Goal: Task Accomplishment & Management: Manage account settings

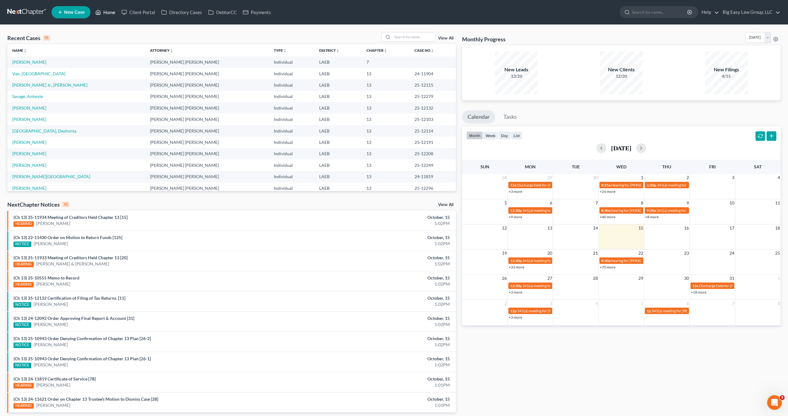
click at [113, 8] on link "Home" at bounding box center [105, 12] width 26 height 11
click at [410, 38] on input "search" at bounding box center [413, 36] width 43 height 9
type input "[PERSON_NAME]"
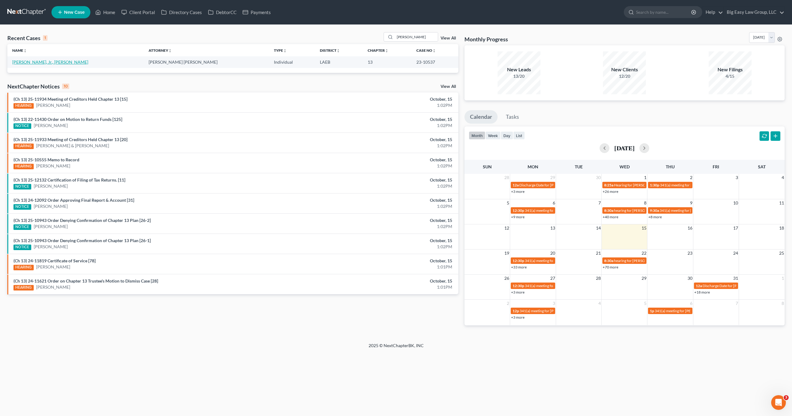
click at [36, 63] on link "[PERSON_NAME], Jr., [PERSON_NAME]" at bounding box center [50, 61] width 76 height 5
select select "0"
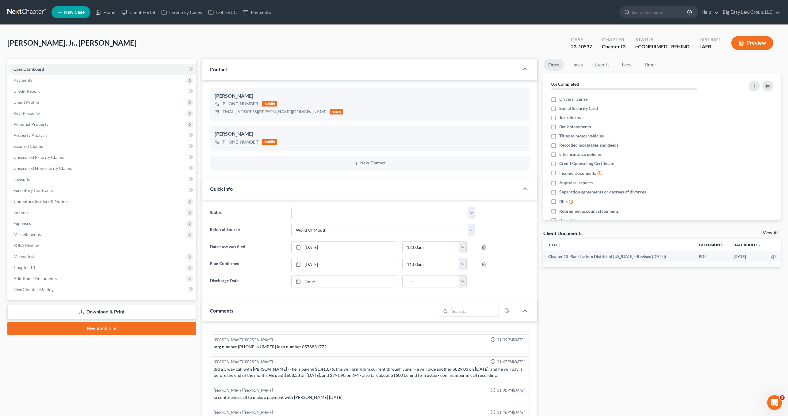
scroll to position [573, 0]
click at [73, 104] on span "Client Profile" at bounding box center [103, 102] width 188 height 11
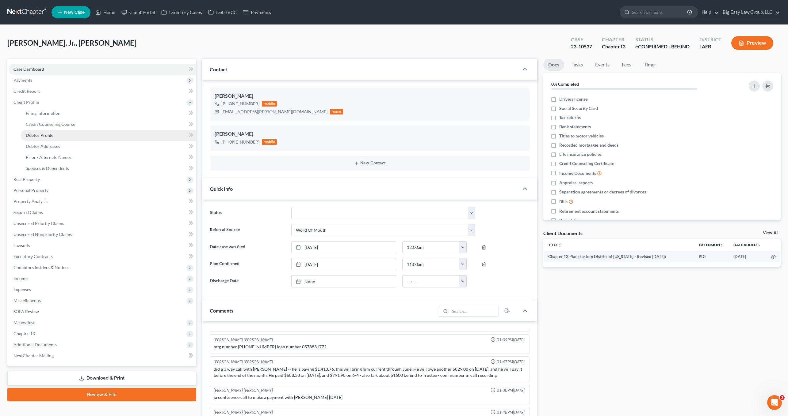
click at [82, 132] on link "Debtor Profile" at bounding box center [108, 135] width 175 height 11
select select "0"
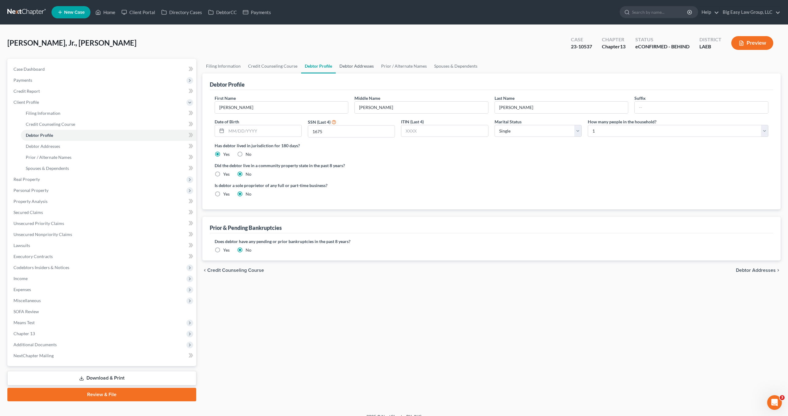
click at [358, 63] on link "Debtor Addresses" at bounding box center [357, 66] width 42 height 15
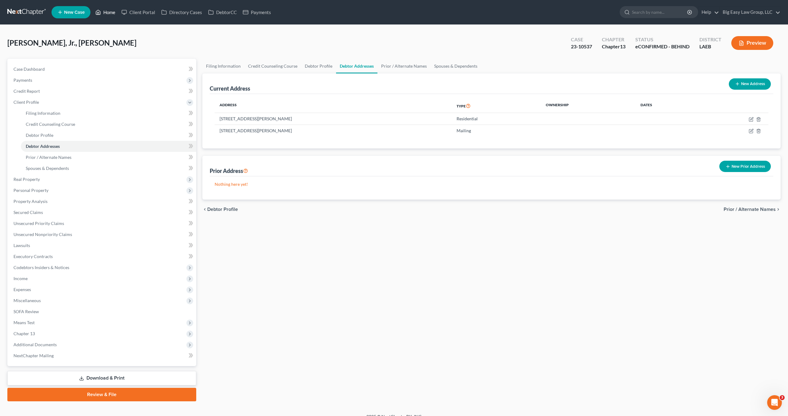
click at [110, 16] on link "Home" at bounding box center [105, 12] width 26 height 11
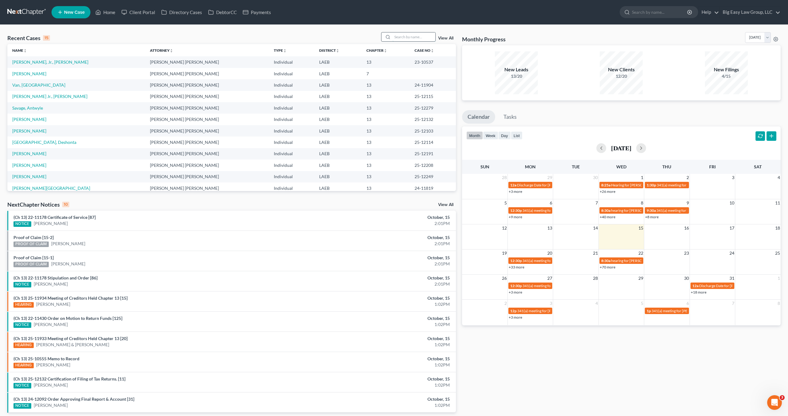
click at [406, 39] on input "search" at bounding box center [413, 36] width 43 height 9
type input "young"
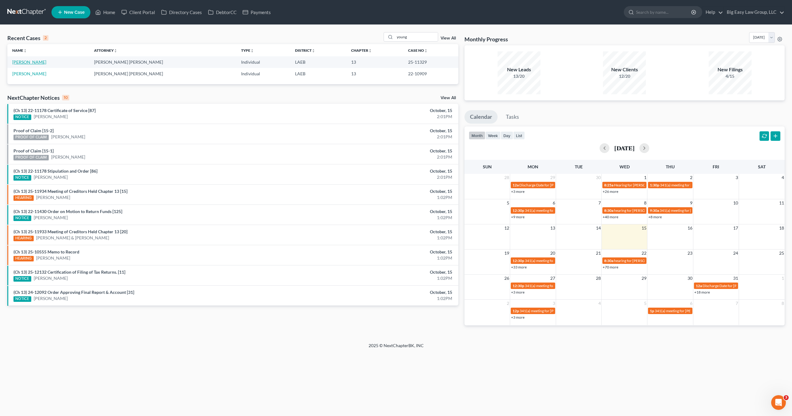
click at [27, 61] on link "[PERSON_NAME]" at bounding box center [29, 61] width 34 height 5
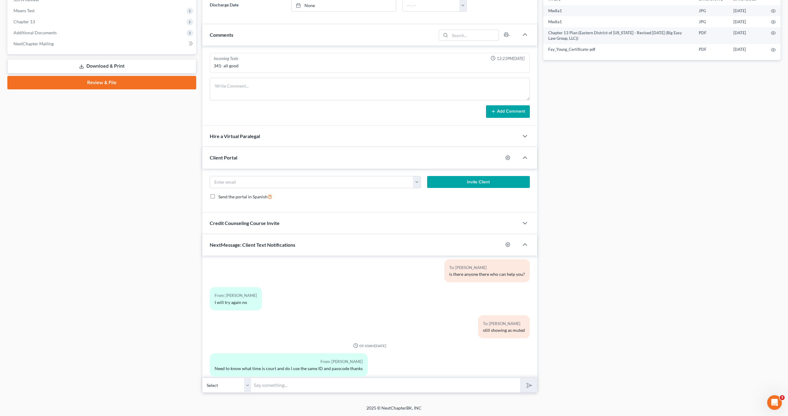
scroll to position [1111, 0]
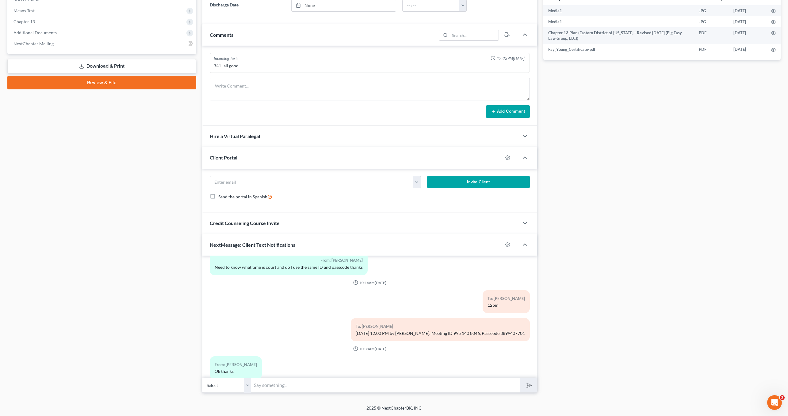
click at [262, 386] on input "text" at bounding box center [385, 385] width 269 height 15
type input "Tried to call you back"
click at [520, 378] on button "submit" at bounding box center [528, 385] width 17 height 14
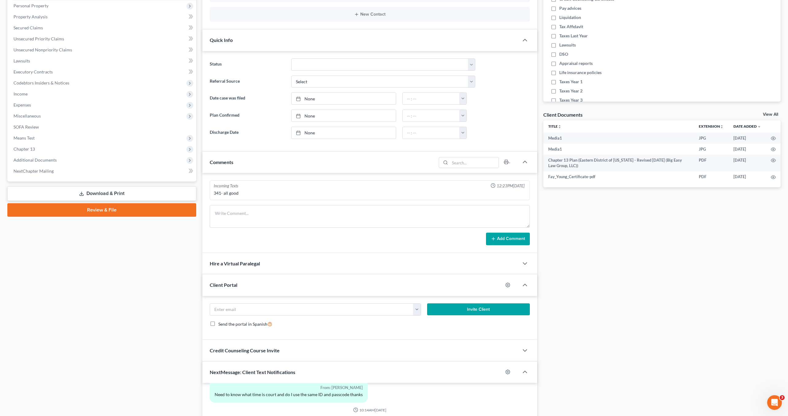
scroll to position [0, 0]
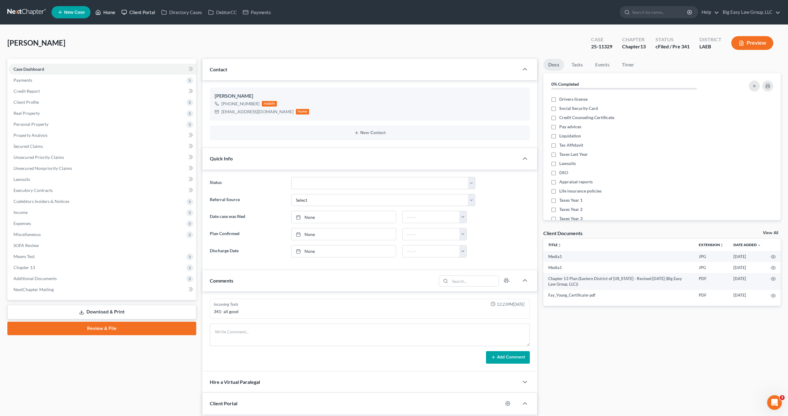
click at [117, 12] on link "Home" at bounding box center [105, 12] width 26 height 11
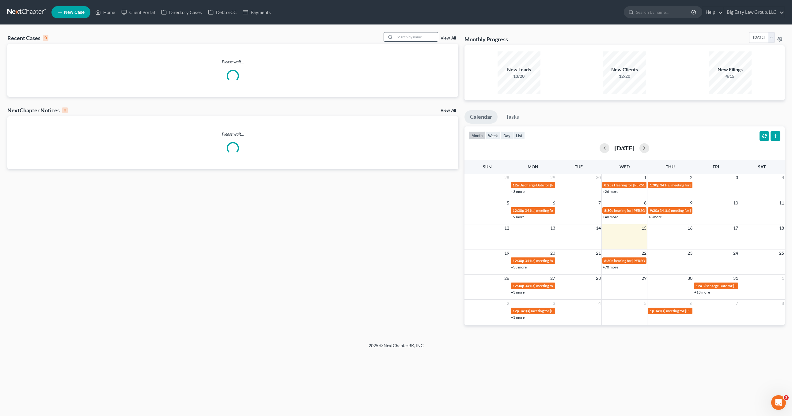
click at [425, 39] on input "search" at bounding box center [416, 36] width 43 height 9
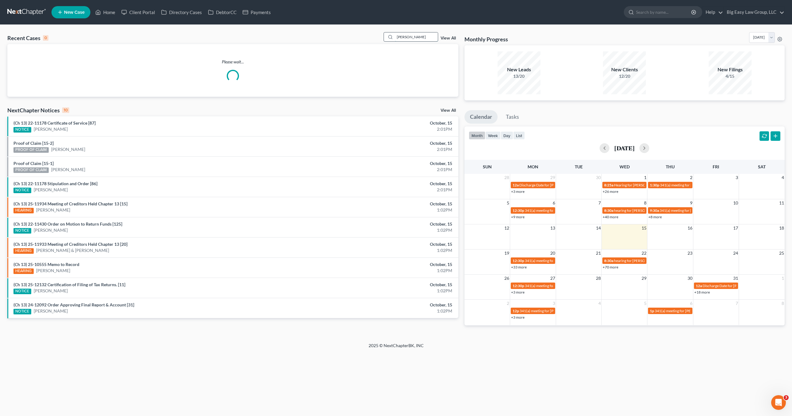
type input "[PERSON_NAME]"
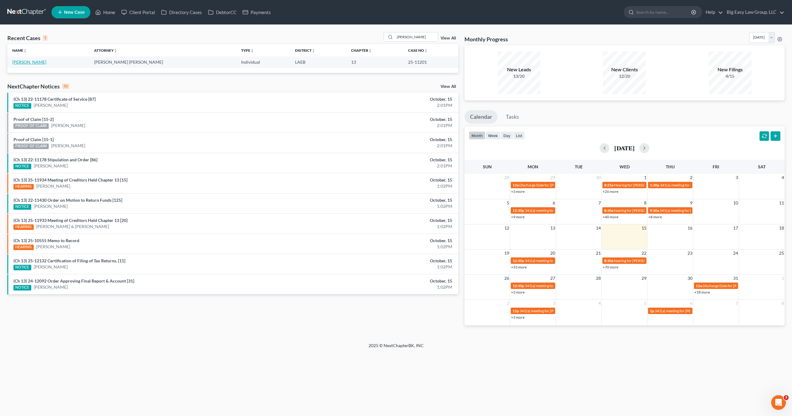
click at [40, 63] on link "[PERSON_NAME]" at bounding box center [29, 61] width 34 height 5
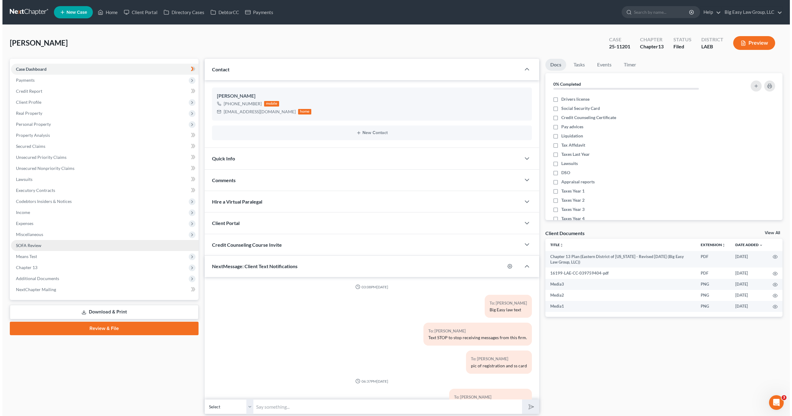
scroll to position [2656, 0]
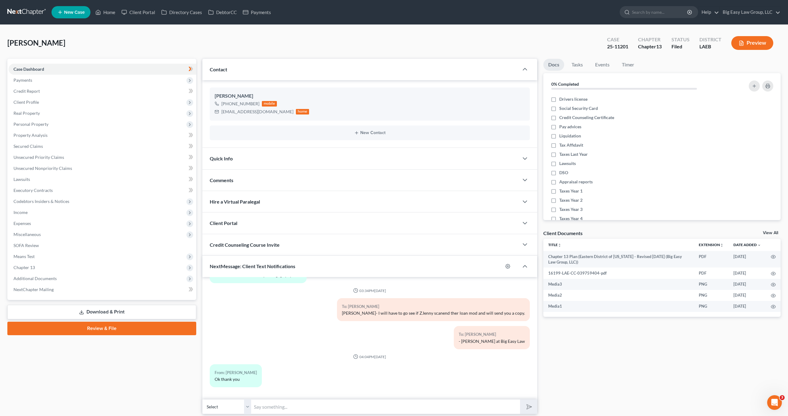
click at [256, 255] on div "Credit Counseling Course Invite" at bounding box center [360, 244] width 316 height 21
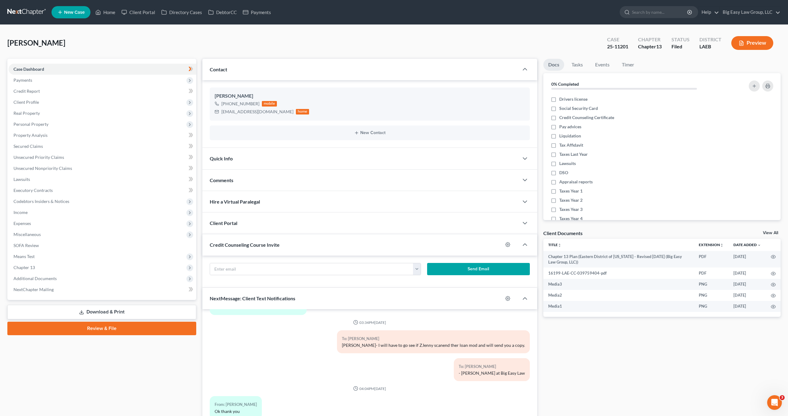
click at [263, 302] on div "NextMessage: Client Text Notifications" at bounding box center [352, 298] width 300 height 21
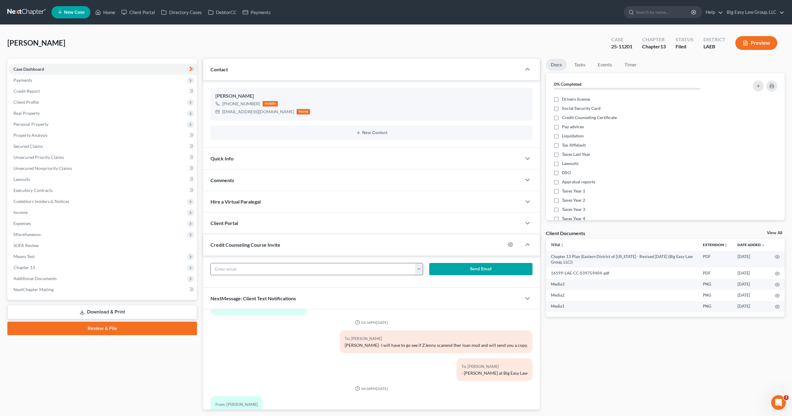
scroll to position [2650, 0]
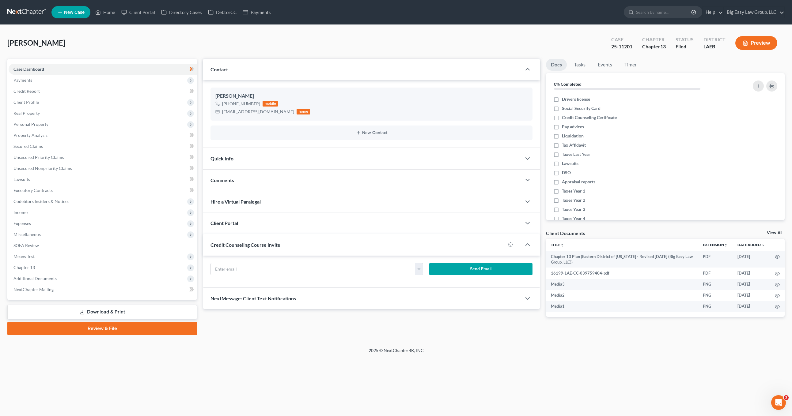
click at [265, 251] on div "Credit Counseling Course Invite" at bounding box center [354, 244] width 302 height 21
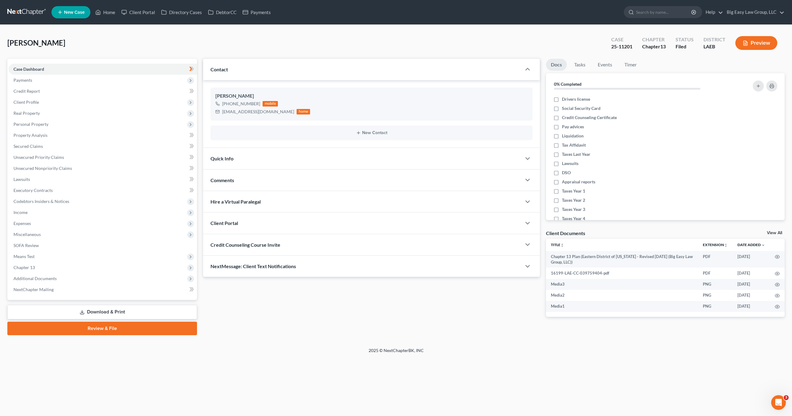
click at [252, 265] on span "NextMessage: Client Text Notifications" at bounding box center [253, 267] width 85 height 6
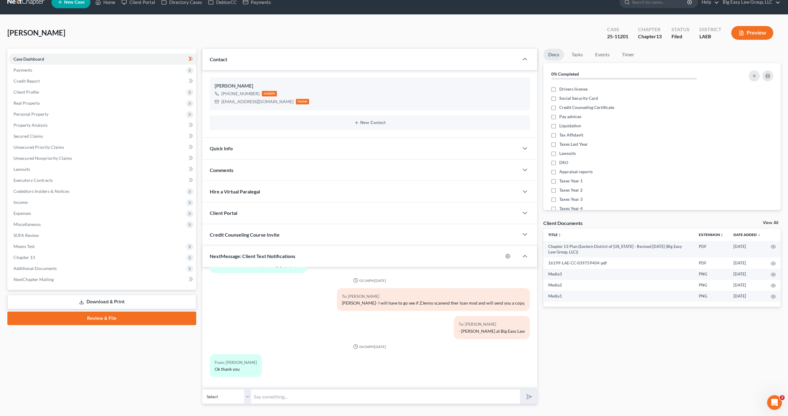
scroll to position [21, 0]
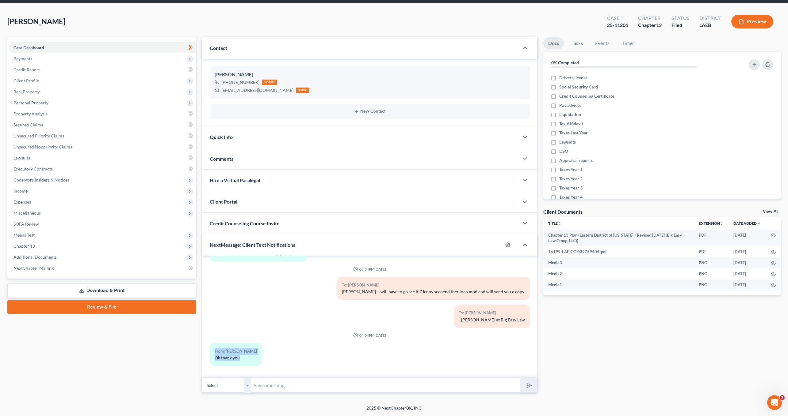
drag, startPoint x: 250, startPoint y: 364, endPoint x: 206, endPoint y: 350, distance: 45.8
click at [202, 355] on div "03:08PM[DATE] To: [PERSON_NAME] Big Easy law text To: [PERSON_NAME] Text STOP t…" at bounding box center [369, 317] width 335 height 123
click at [228, 344] on div "From: [PERSON_NAME] Ok thank you" at bounding box center [236, 354] width 52 height 23
drag, startPoint x: 213, startPoint y: 355, endPoint x: 207, endPoint y: 354, distance: 6.2
click at [207, 354] on div "From: [PERSON_NAME] Ok thank you" at bounding box center [315, 357] width 217 height 28
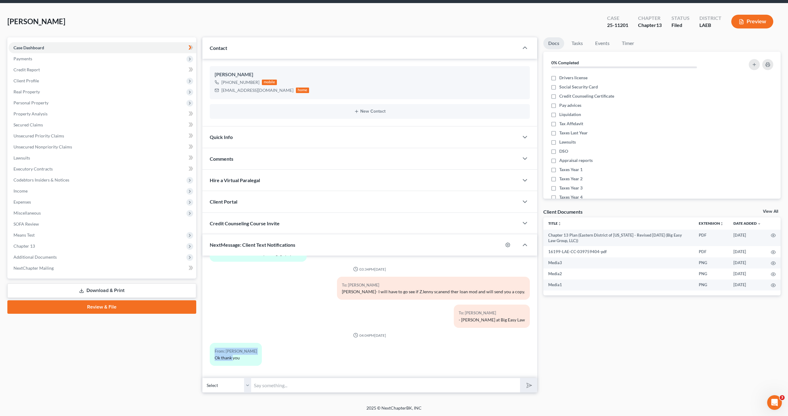
click at [242, 351] on div "From: [PERSON_NAME]" at bounding box center [236, 351] width 42 height 7
click at [77, 150] on link "Unsecured Nonpriority Claims" at bounding box center [103, 147] width 188 height 11
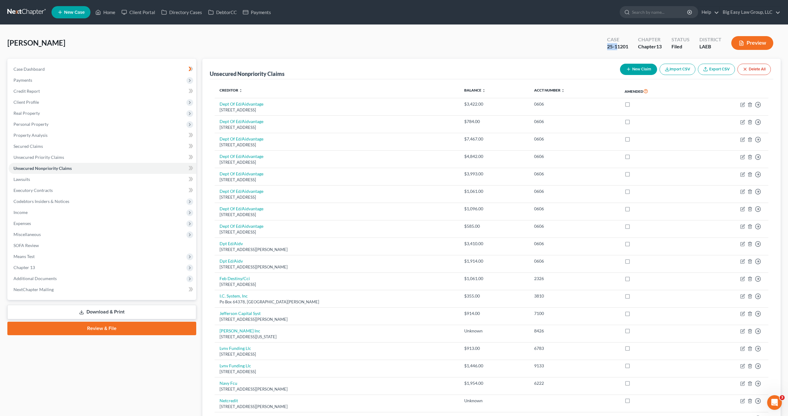
drag, startPoint x: 607, startPoint y: 46, endPoint x: 619, endPoint y: 47, distance: 12.1
click at [618, 47] on div "Case 25-11201" at bounding box center [617, 44] width 31 height 18
click at [619, 47] on div "25-11201" at bounding box center [617, 46] width 21 height 7
drag, startPoint x: 628, startPoint y: 49, endPoint x: 586, endPoint y: 45, distance: 42.2
click at [587, 45] on div "[PERSON_NAME] Upgraded Case 25-11201 Chapter Chapter 13 Status Filed District L…" at bounding box center [393, 45] width 773 height 27
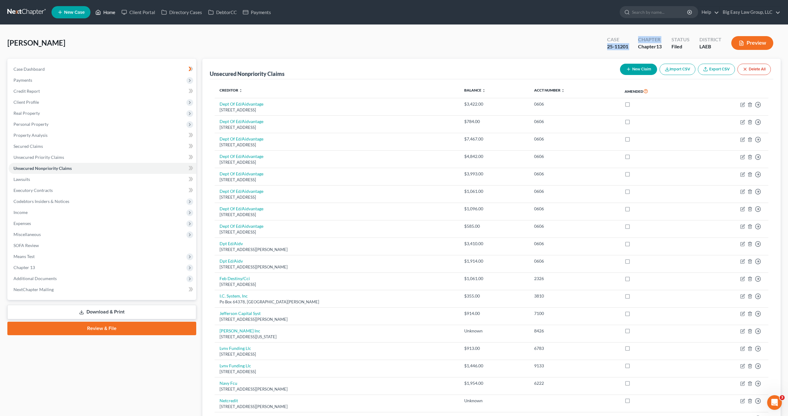
click at [105, 12] on link "Home" at bounding box center [105, 12] width 26 height 11
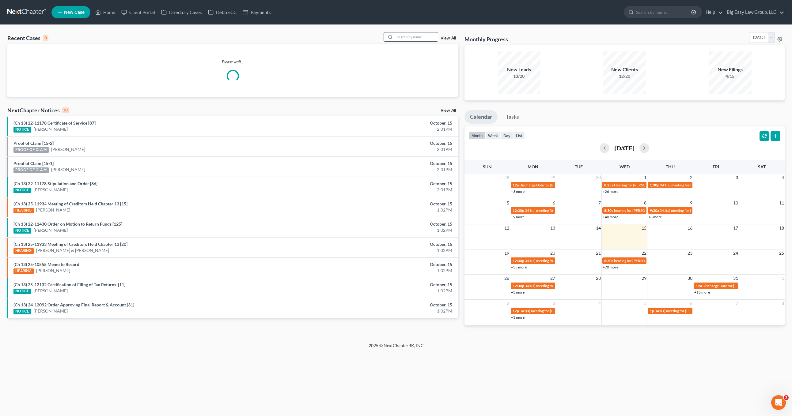
click at [420, 41] on input "search" at bounding box center [416, 36] width 43 height 9
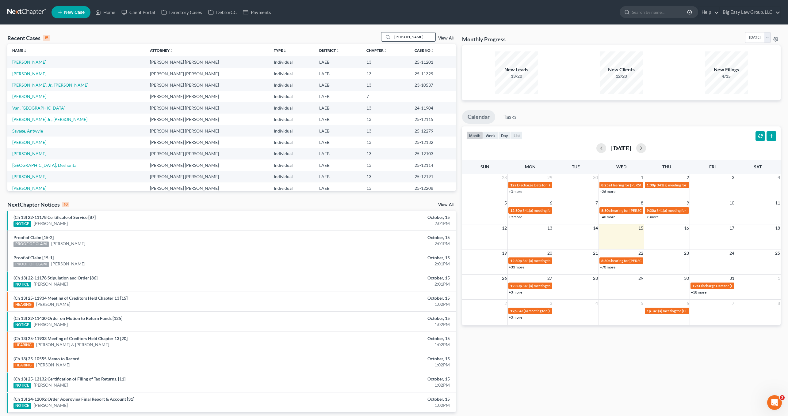
type input "[PERSON_NAME]"
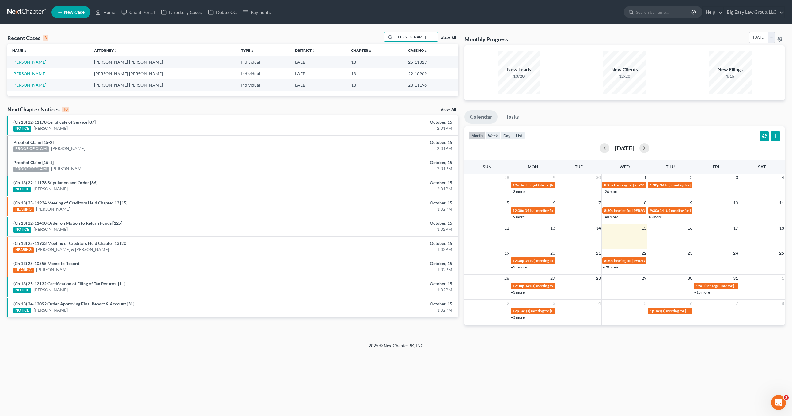
click at [20, 60] on link "[PERSON_NAME]" at bounding box center [29, 61] width 34 height 5
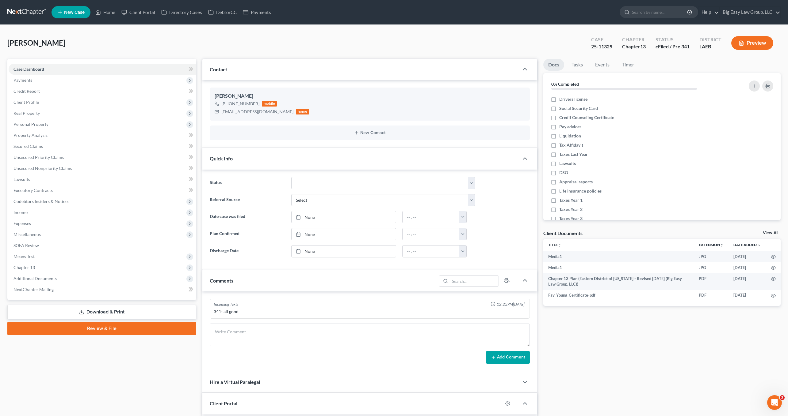
click at [259, 163] on div "Quick Info" at bounding box center [360, 158] width 316 height 21
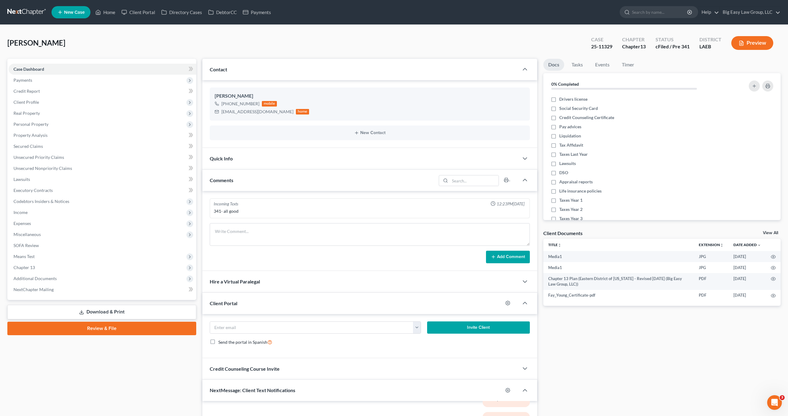
click at [270, 172] on div "Comments" at bounding box center [319, 180] width 234 height 21
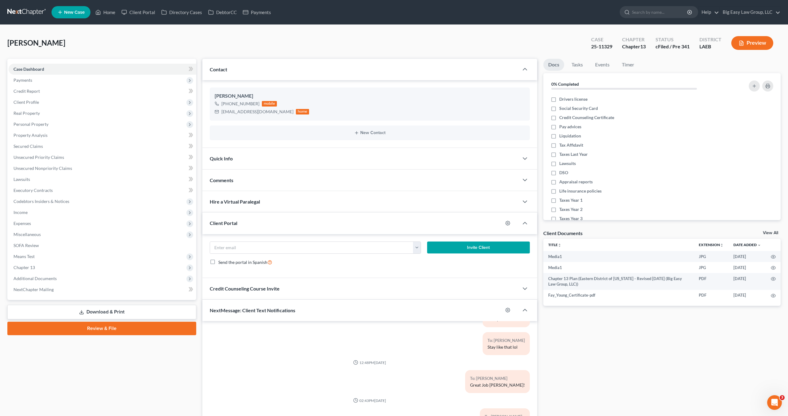
click at [268, 222] on div "Client Portal" at bounding box center [352, 223] width 300 height 21
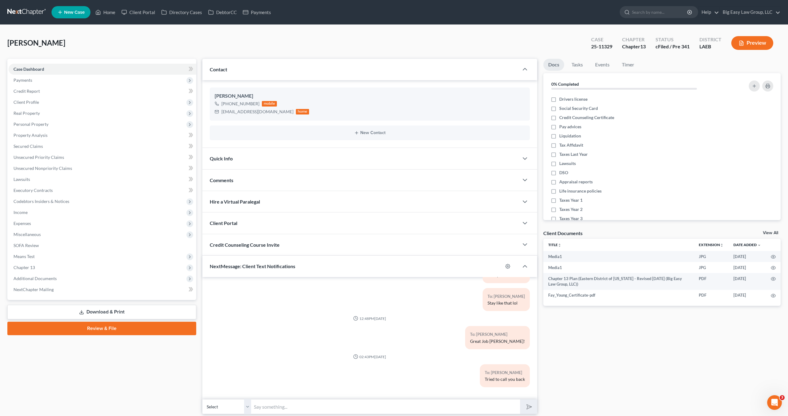
click at [285, 264] on span "NextMessage: Client Text Notifications" at bounding box center [252, 267] width 85 height 6
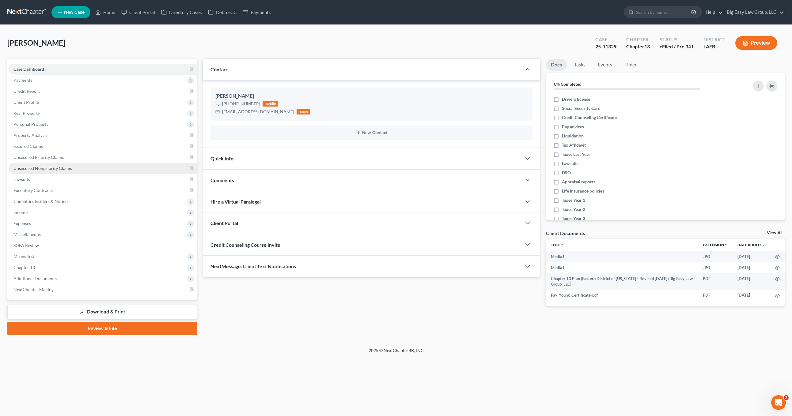
click at [54, 171] on link "Unsecured Nonpriority Claims" at bounding box center [103, 168] width 188 height 11
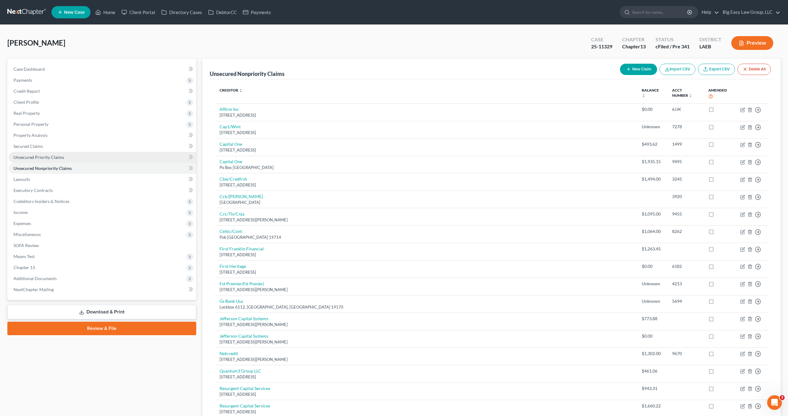
click at [69, 160] on link "Unsecured Priority Claims" at bounding box center [103, 157] width 188 height 11
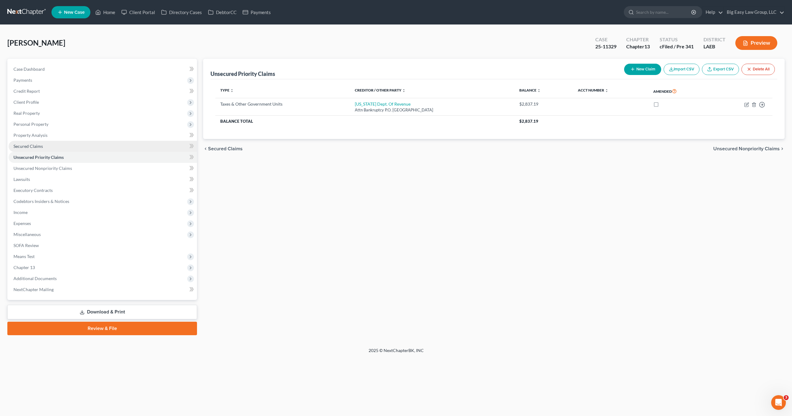
click at [68, 147] on link "Secured Claims" at bounding box center [103, 146] width 188 height 11
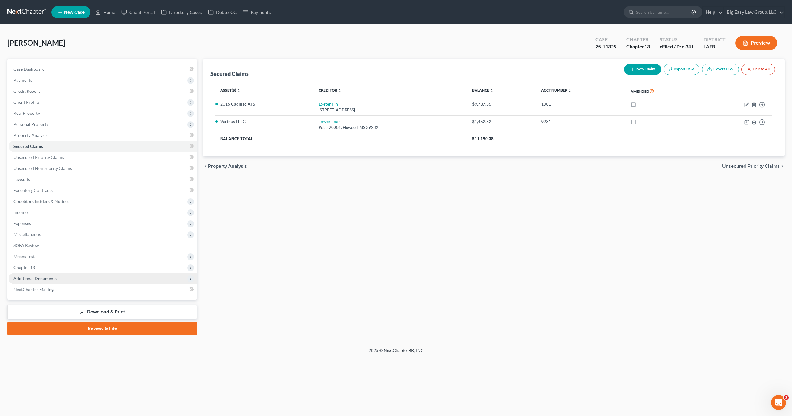
click at [48, 280] on span "Additional Documents" at bounding box center [34, 278] width 43 height 5
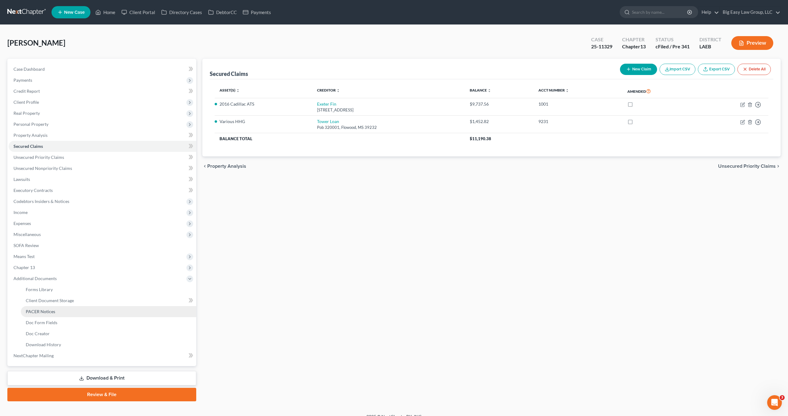
click at [50, 313] on span "PACER Notices" at bounding box center [40, 311] width 29 height 5
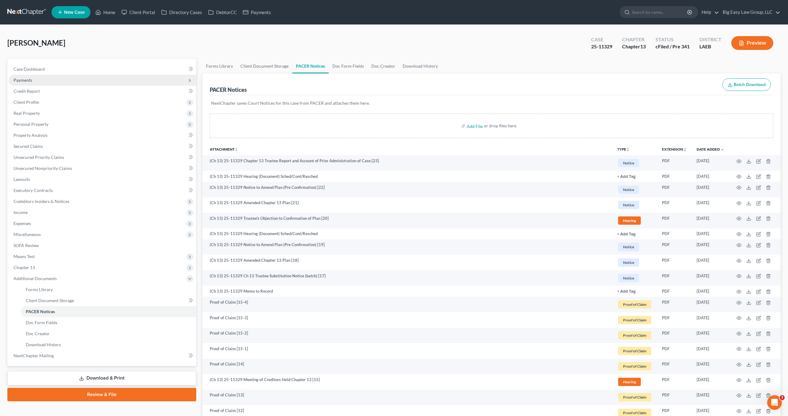
scroll to position [1, 0]
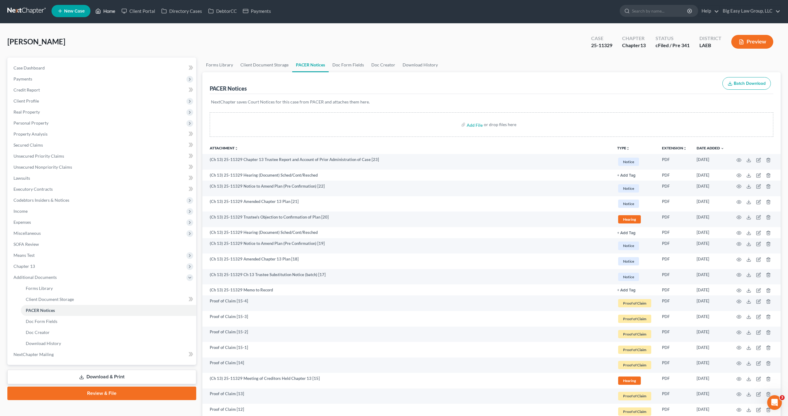
drag, startPoint x: 114, startPoint y: 8, endPoint x: 107, endPoint y: 10, distance: 7.7
click at [114, 8] on link "Home" at bounding box center [105, 11] width 26 height 11
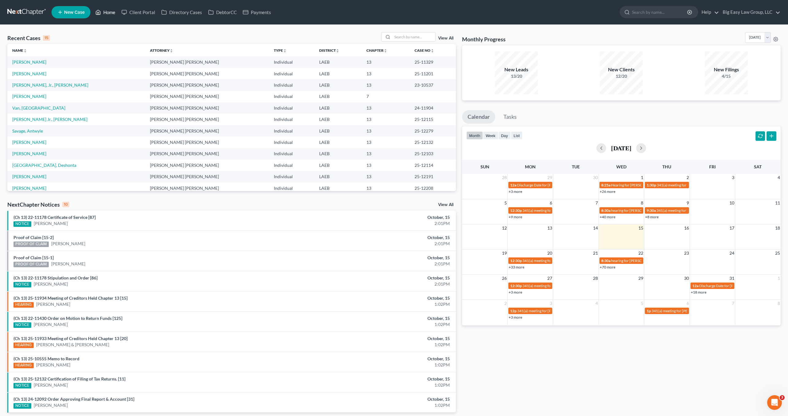
click at [104, 9] on link "Home" at bounding box center [105, 12] width 26 height 11
click at [404, 37] on input "search" at bounding box center [413, 36] width 43 height 9
type input "[PERSON_NAME]"
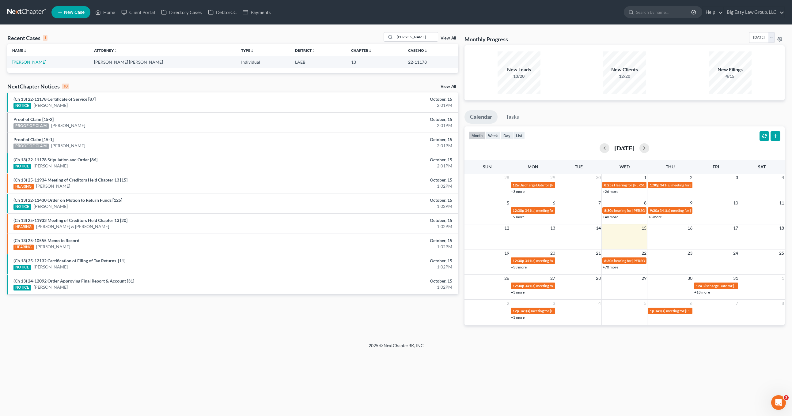
click at [27, 62] on link "[PERSON_NAME]" at bounding box center [29, 61] width 34 height 5
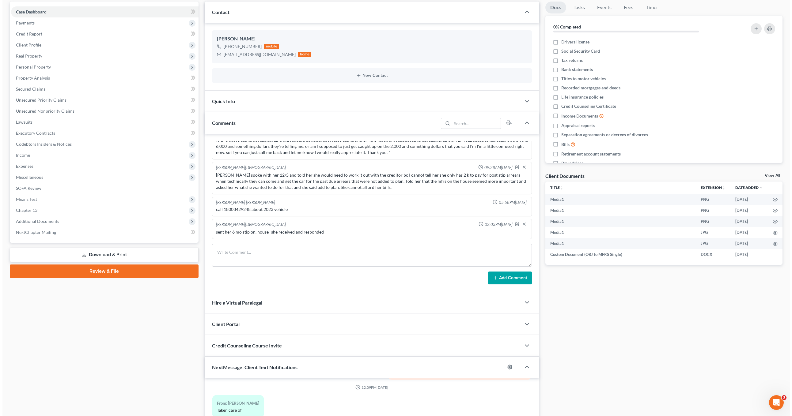
scroll to position [180, 0]
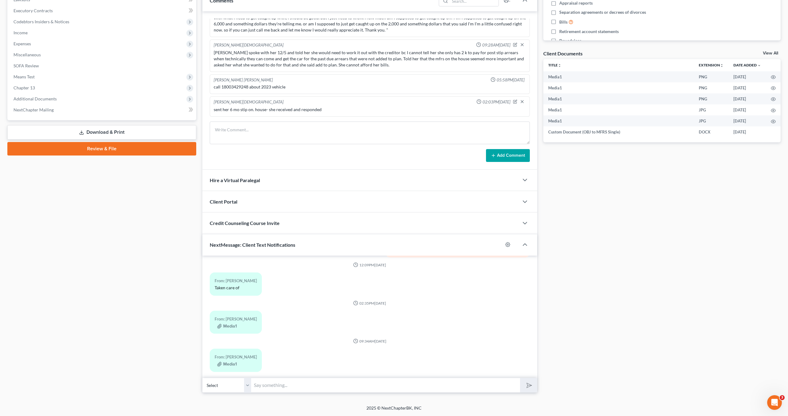
click at [232, 366] on div "From: [PERSON_NAME] Media1" at bounding box center [236, 360] width 52 height 23
click at [231, 362] on button "Media1" at bounding box center [227, 364] width 20 height 5
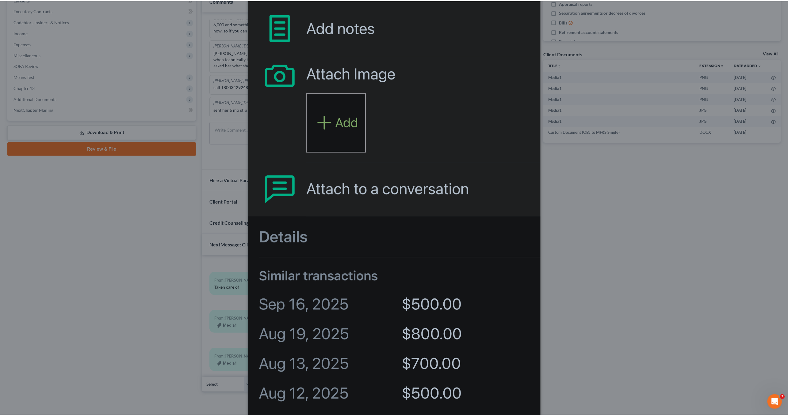
scroll to position [284, 0]
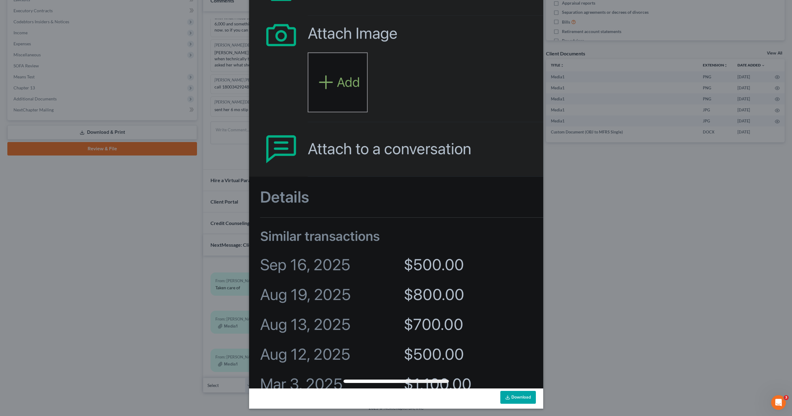
click at [164, 298] on div "Attachment Preview: Media1 [DATE] A copy of this images is also saved in the ca…" at bounding box center [396, 208] width 792 height 416
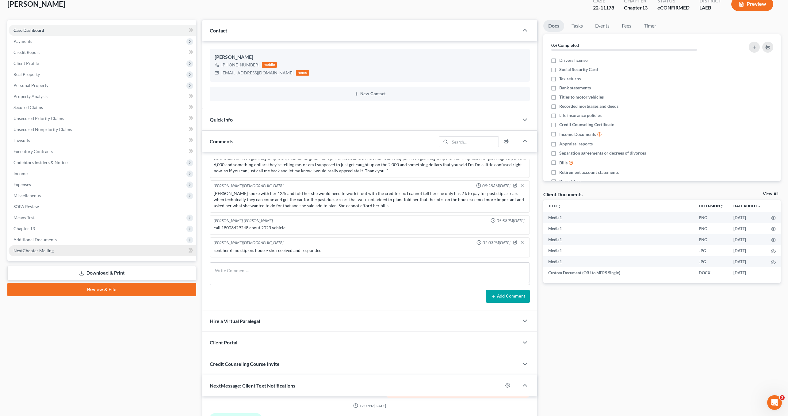
scroll to position [0, 0]
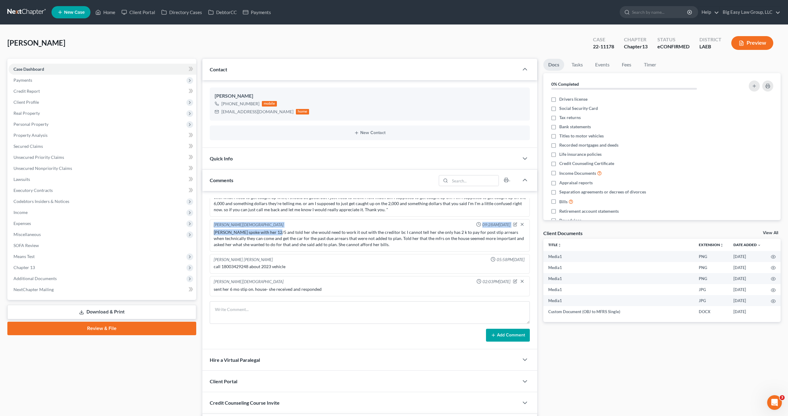
drag, startPoint x: 245, startPoint y: 219, endPoint x: 304, endPoint y: 232, distance: 60.7
click at [304, 232] on ng-include "[PERSON_NAME] [PERSON_NAME] 07:35AM[DATE] [DATE] 10:30 [PERSON_NAME] [PERSON_NA…" at bounding box center [370, 206] width 320 height 181
click at [357, 232] on div "[PERSON_NAME] spoke with her 12/5 and told her she would need to work it out wi…" at bounding box center [370, 239] width 312 height 18
drag, startPoint x: 323, startPoint y: 291, endPoint x: 272, endPoint y: 278, distance: 52.8
click at [272, 278] on div "[PERSON_NAME] [PERSON_NAME] 07:35AM[DATE] [DATE] 10:30 [PERSON_NAME] [PERSON_NA…" at bounding box center [369, 270] width 335 height 158
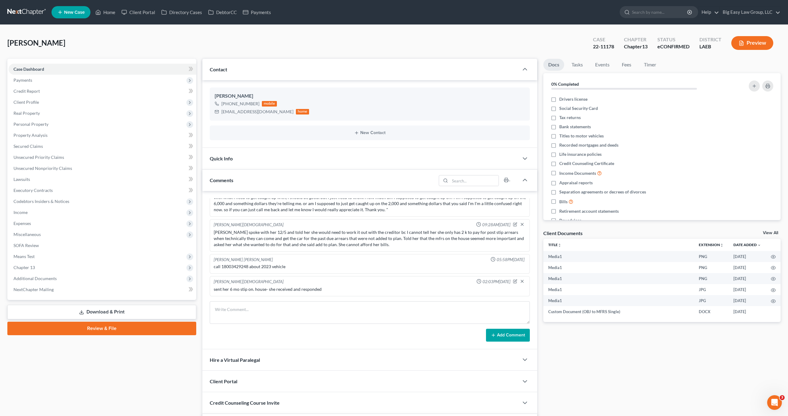
click at [323, 265] on div "call 18003429248 about 2023 vehicle" at bounding box center [370, 267] width 312 height 6
click at [107, 10] on link "Home" at bounding box center [105, 12] width 26 height 11
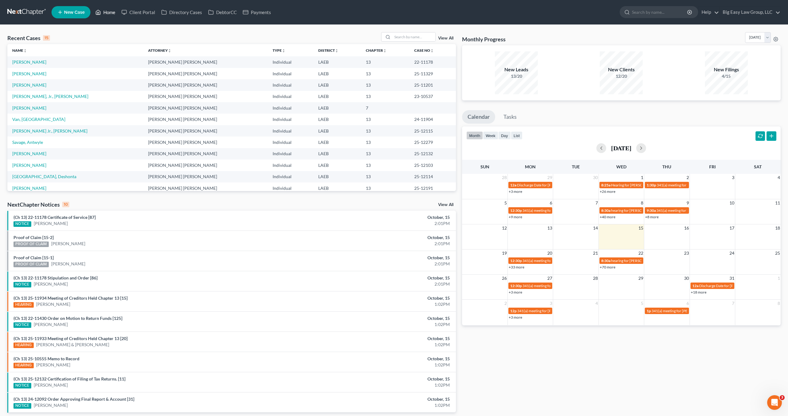
click at [108, 13] on link "Home" at bounding box center [105, 12] width 26 height 11
click at [406, 37] on input "search" at bounding box center [413, 36] width 43 height 9
type input "[PERSON_NAME]"
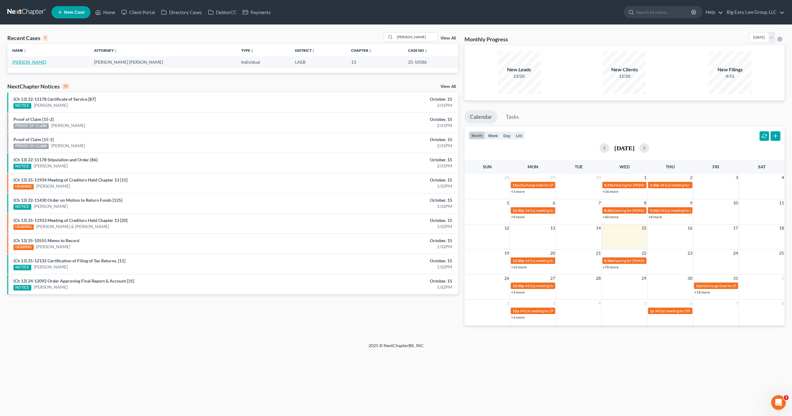
click at [32, 62] on link "[PERSON_NAME]" at bounding box center [29, 61] width 34 height 5
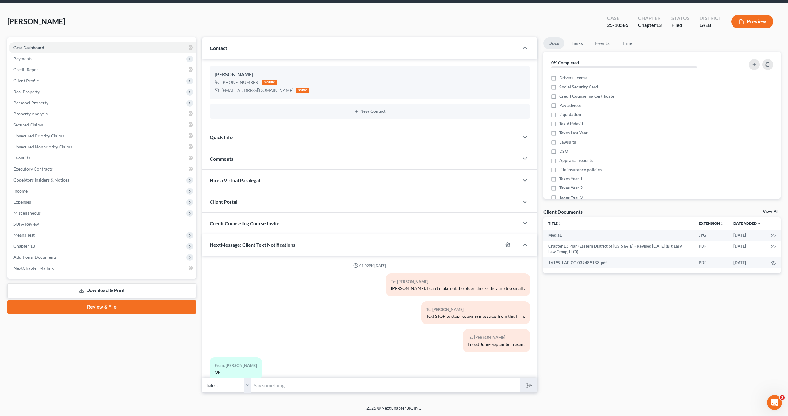
scroll to position [2269, 0]
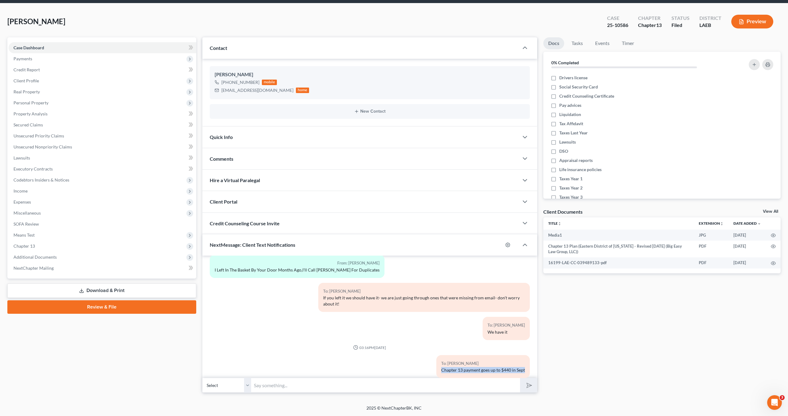
drag, startPoint x: 404, startPoint y: 360, endPoint x: 469, endPoint y: 360, distance: 65.3
click at [465, 385] on div "01:02PM[DATE] To: [PERSON_NAME] [PERSON_NAME]: I can't make out the older check…" at bounding box center [369, 324] width 335 height 137
drag, startPoint x: 468, startPoint y: 349, endPoint x: 474, endPoint y: 353, distance: 7.1
click at [468, 360] on div "To: [PERSON_NAME]" at bounding box center [483, 363] width 84 height 7
click at [339, 388] on input "text" at bounding box center [385, 385] width 269 height 15
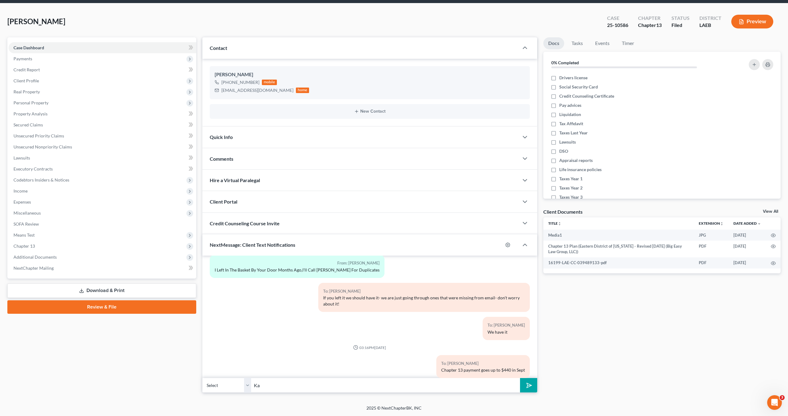
type input "[PERSON_NAME] P.O. [GEOGRAPHIC_DATA]- same address new name to make out to"
click at [527, 386] on polygon "submit" at bounding box center [527, 385] width 7 height 7
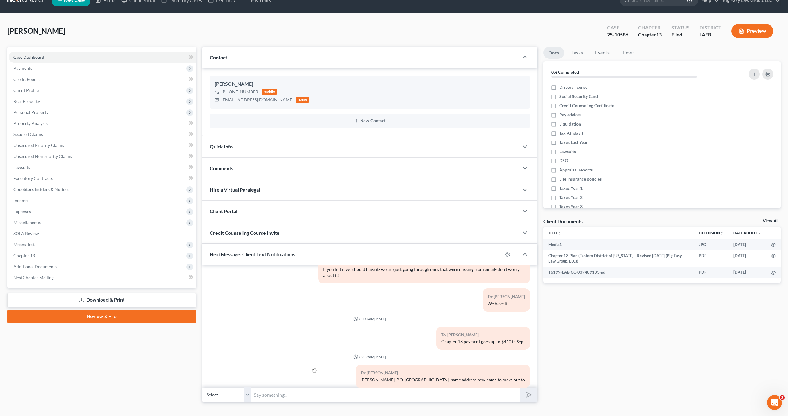
scroll to position [21, 0]
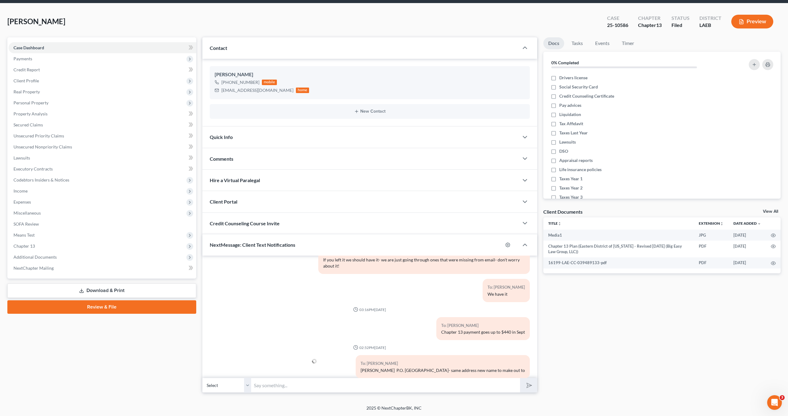
click at [423, 382] on input "text" at bounding box center [385, 385] width 269 height 15
type input "25-10586"
click at [520, 378] on button "submit" at bounding box center [528, 385] width 17 height 14
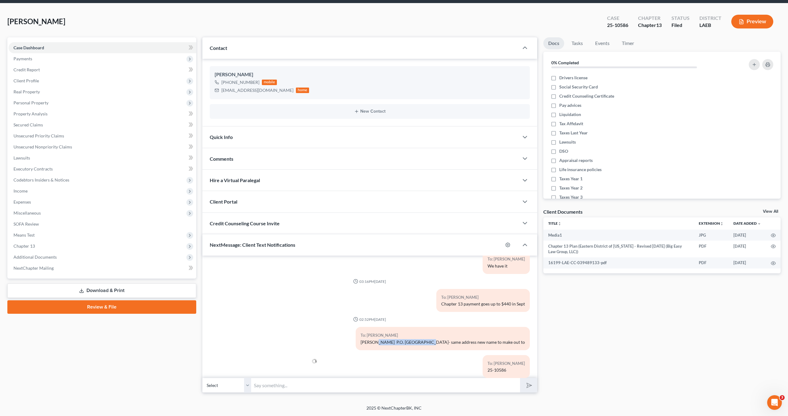
drag, startPoint x: 358, startPoint y: 329, endPoint x: 417, endPoint y: 334, distance: 60.0
click at [409, 340] on div "[PERSON_NAME] P.O. [GEOGRAPHIC_DATA]- same address new name to make out to" at bounding box center [442, 343] width 164 height 6
click at [417, 333] on div "To: [PERSON_NAME] [PERSON_NAME] P.O. [GEOGRAPHIC_DATA]- same address new name t…" at bounding box center [442, 338] width 174 height 23
click at [422, 335] on div "To: [PERSON_NAME] [PERSON_NAME] P.O. [GEOGRAPHIC_DATA]- same address new name t…" at bounding box center [442, 338] width 174 height 23
click at [436, 337] on div "To: [PERSON_NAME] [PERSON_NAME] P.O. [GEOGRAPHIC_DATA]- same address new name t…" at bounding box center [442, 338] width 174 height 23
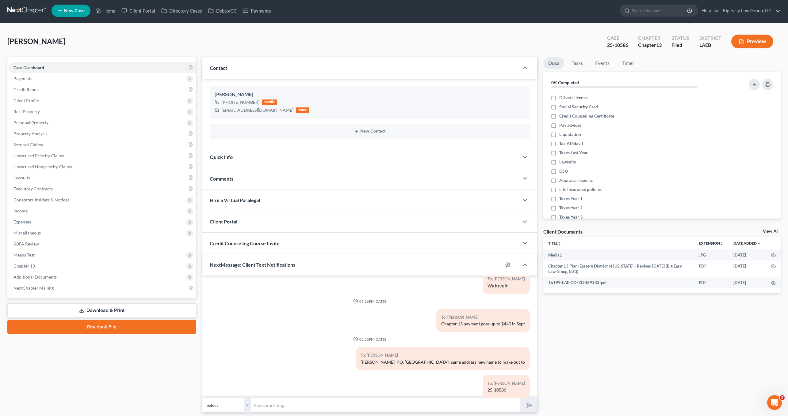
scroll to position [0, 0]
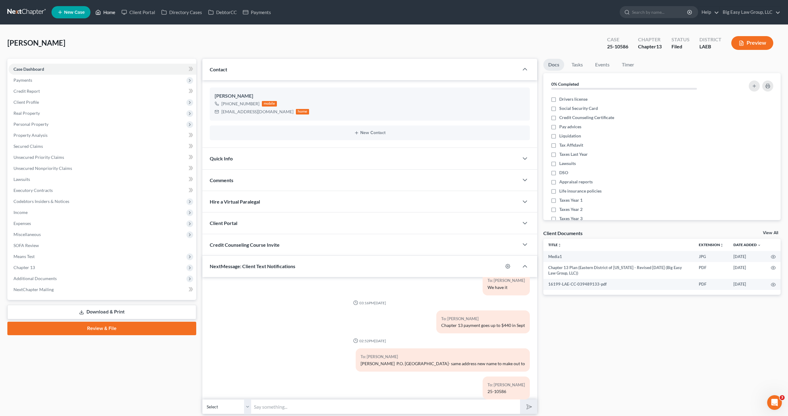
click at [106, 14] on link "Home" at bounding box center [105, 12] width 26 height 11
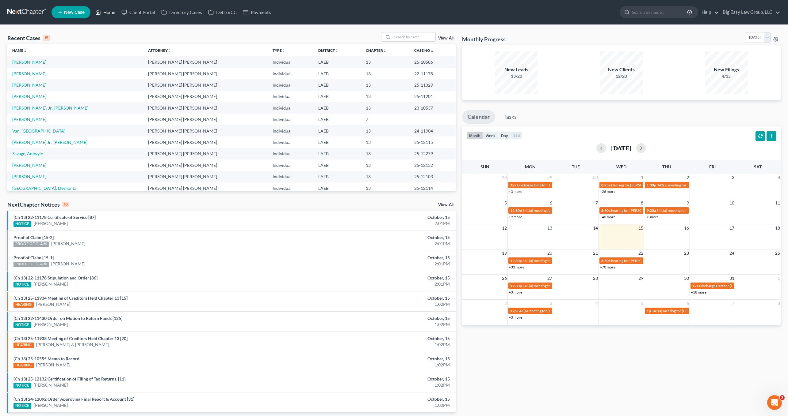
click at [112, 12] on link "Home" at bounding box center [105, 12] width 26 height 11
click at [415, 37] on input "search" at bounding box center [413, 36] width 43 height 9
click at [414, 39] on input "search" at bounding box center [413, 36] width 43 height 9
type input "[PERSON_NAME]"
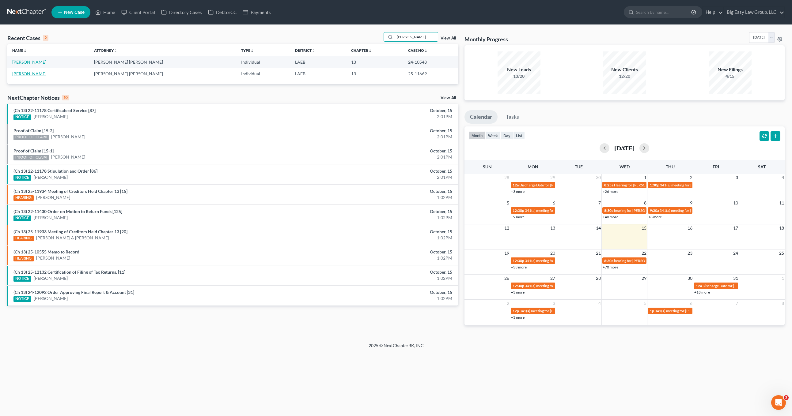
click at [30, 75] on link "[PERSON_NAME]" at bounding box center [29, 73] width 34 height 5
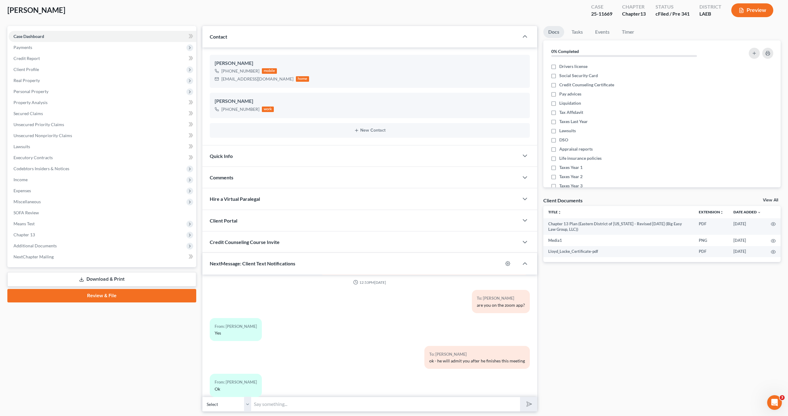
scroll to position [52, 0]
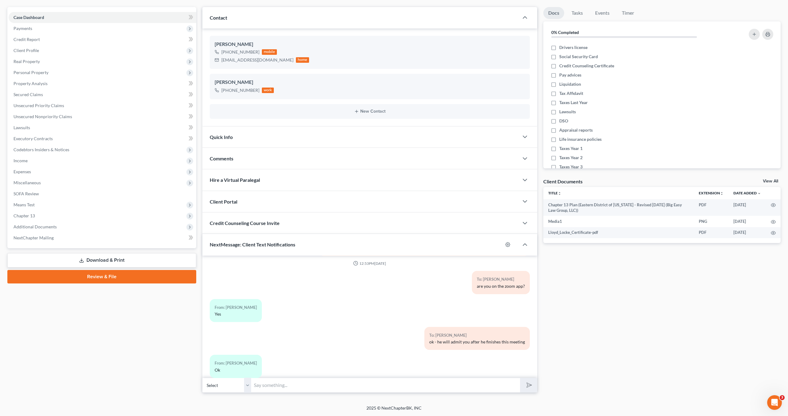
click at [394, 384] on input "text" at bounding box center [385, 385] width 269 height 15
type input "[PERSON_NAME]- go check your [DOMAIN_NAME]"
click at [520, 378] on button "submit" at bounding box center [528, 385] width 17 height 14
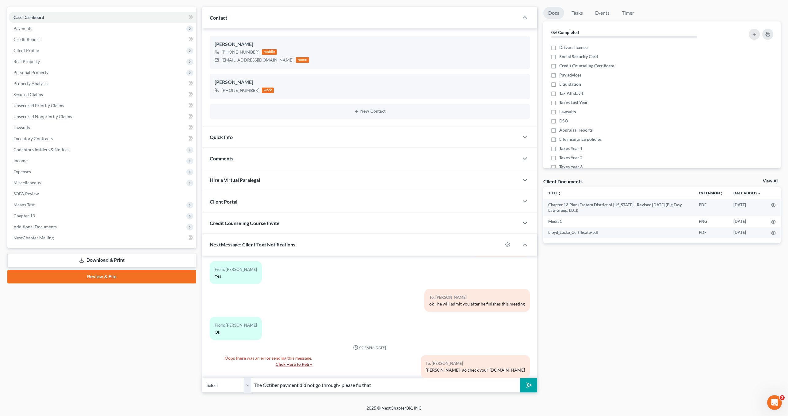
drag, startPoint x: 272, startPoint y: 385, endPoint x: 293, endPoint y: 383, distance: 20.3
click at [273, 385] on input "The Octiber payment did not go through- please fix that" at bounding box center [385, 385] width 269 height 15
type input "The October payment did not go through- please fix that"
click at [532, 390] on button "submit" at bounding box center [528, 385] width 17 height 14
click at [233, 385] on select "Select [PHONE_NUMBER] - [PERSON_NAME]" at bounding box center [226, 385] width 49 height 15
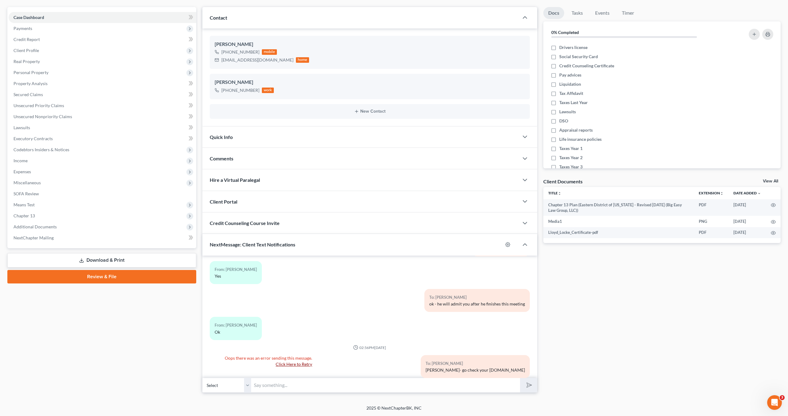
scroll to position [822, 0]
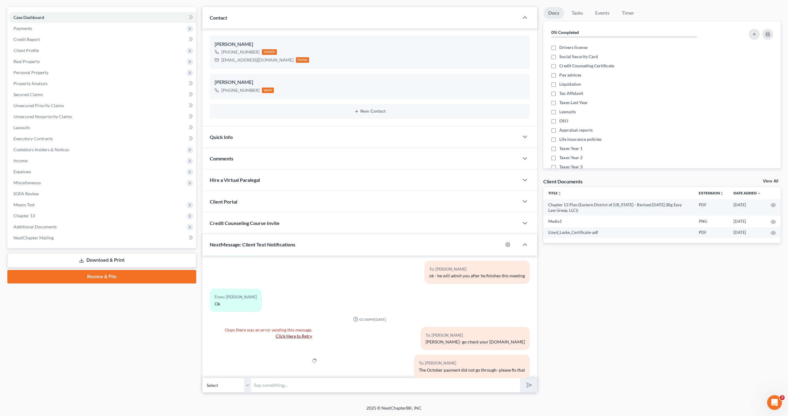
click at [290, 334] on link "Click Here to Retry" at bounding box center [293, 336] width 36 height 5
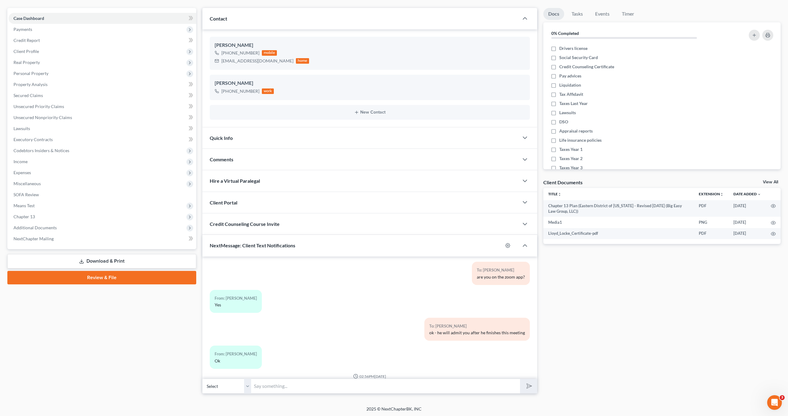
scroll to position [52, 0]
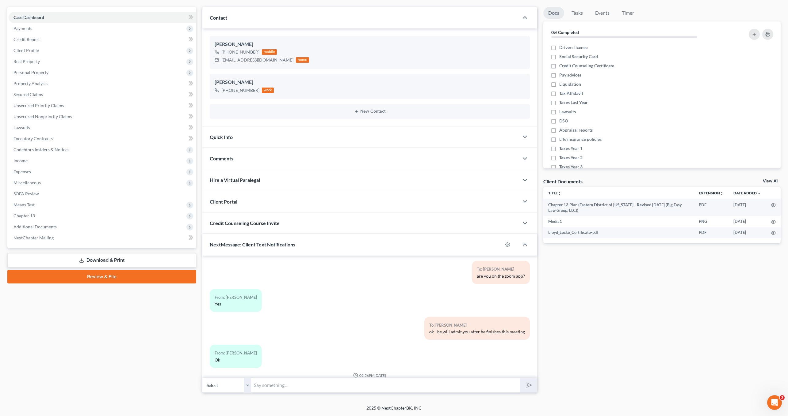
click at [233, 385] on select "Select [PHONE_NUMBER] - [PERSON_NAME]" at bounding box center [226, 385] width 49 height 15
click at [202, 378] on select "Select [PHONE_NUMBER] - [PERSON_NAME]" at bounding box center [226, 385] width 49 height 15
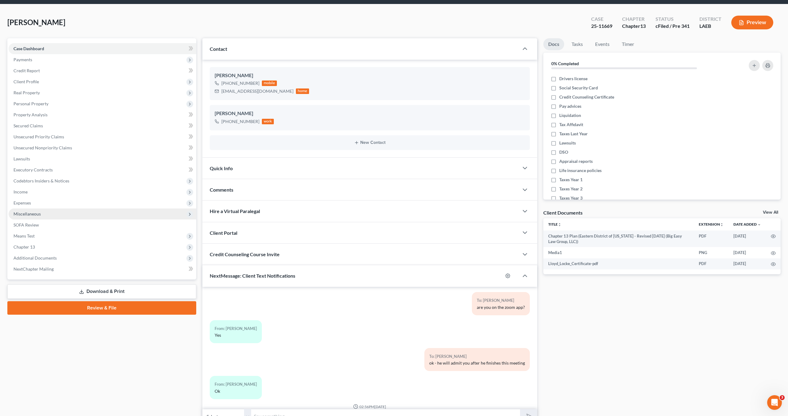
scroll to position [0, 0]
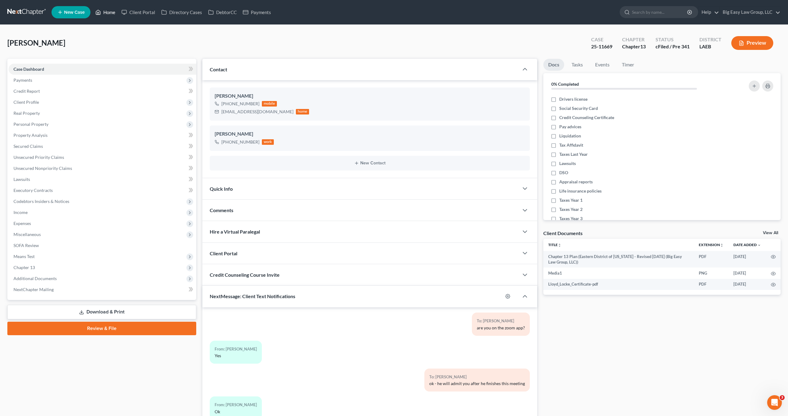
click at [108, 13] on link "Home" at bounding box center [105, 12] width 26 height 11
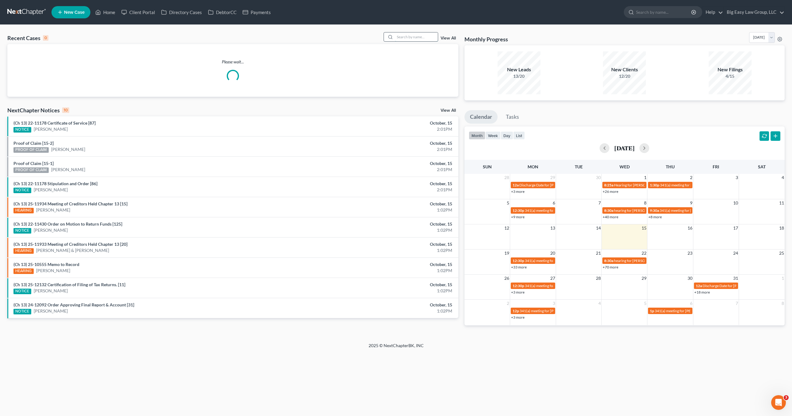
click at [422, 38] on input "search" at bounding box center [416, 36] width 43 height 9
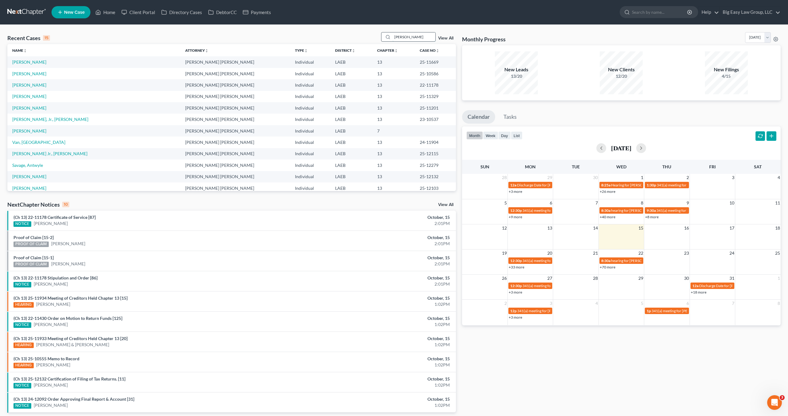
type input "[PERSON_NAME]"
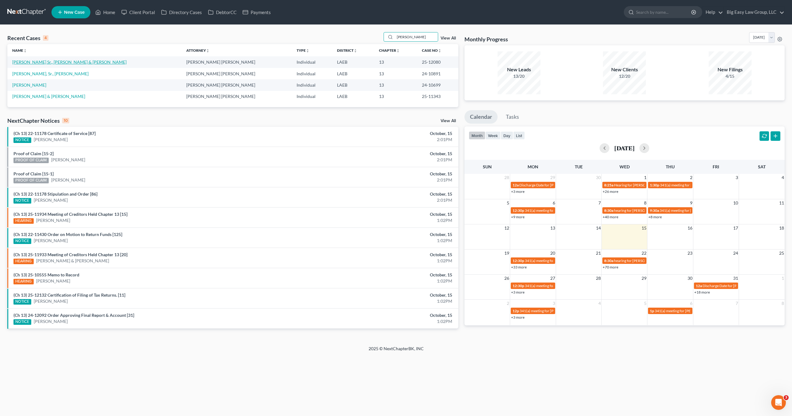
click at [45, 60] on link "[PERSON_NAME] Sr., [PERSON_NAME] & [PERSON_NAME]" at bounding box center [69, 61] width 114 height 5
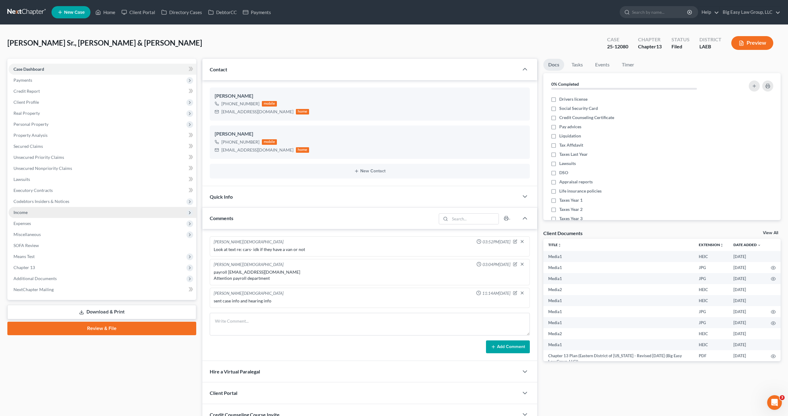
click at [29, 217] on span "Income" at bounding box center [103, 212] width 188 height 11
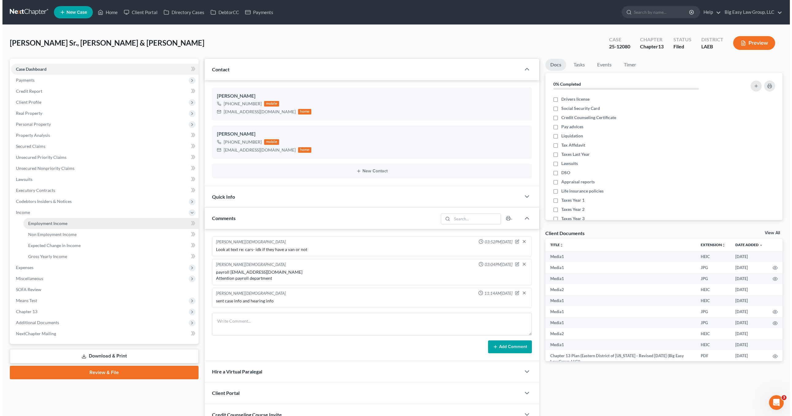
scroll to position [2538, 0]
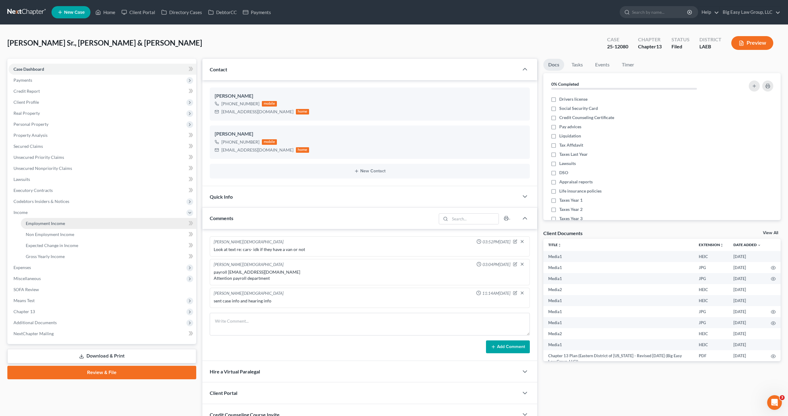
click at [36, 223] on span "Employment Income" at bounding box center [45, 223] width 39 height 5
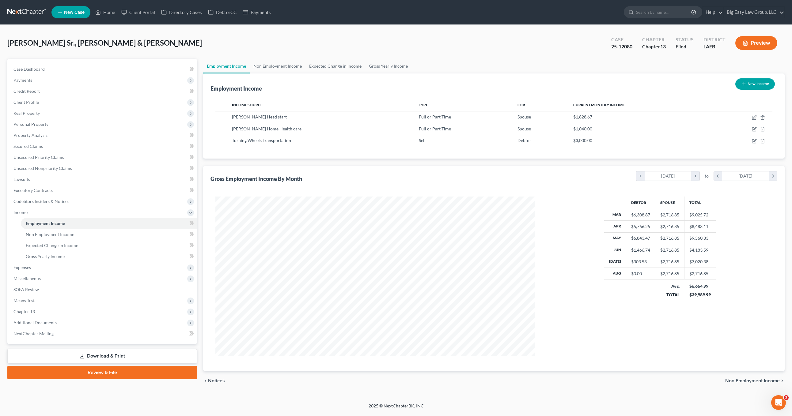
scroll to position [160, 332]
click at [104, 9] on link "Home" at bounding box center [105, 12] width 26 height 11
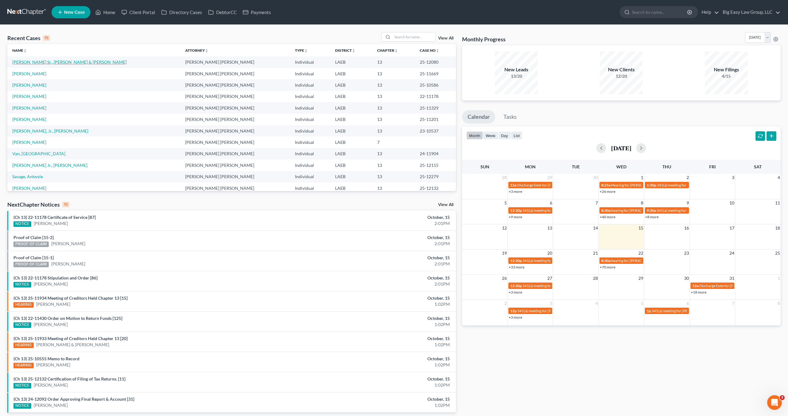
click at [36, 62] on link "[PERSON_NAME] Sr., [PERSON_NAME] & [PERSON_NAME]" at bounding box center [69, 61] width 114 height 5
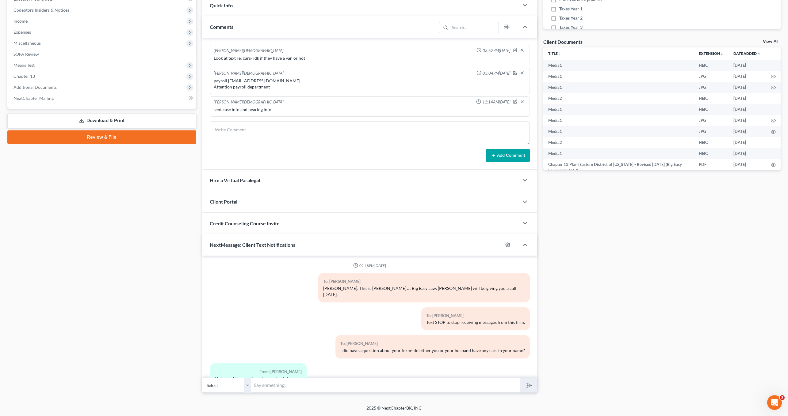
scroll to position [2538, 0]
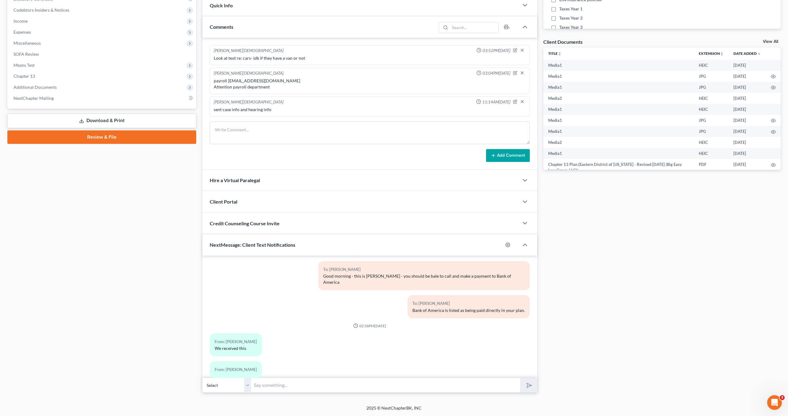
click at [381, 382] on input "text" at bounding box center [385, 385] width 269 height 15
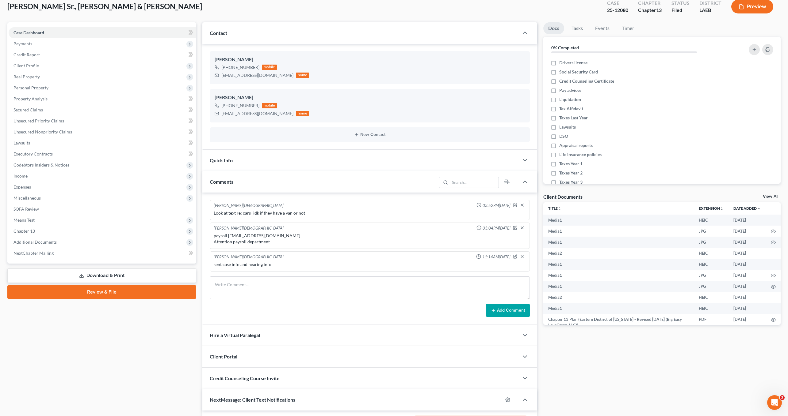
scroll to position [0, 0]
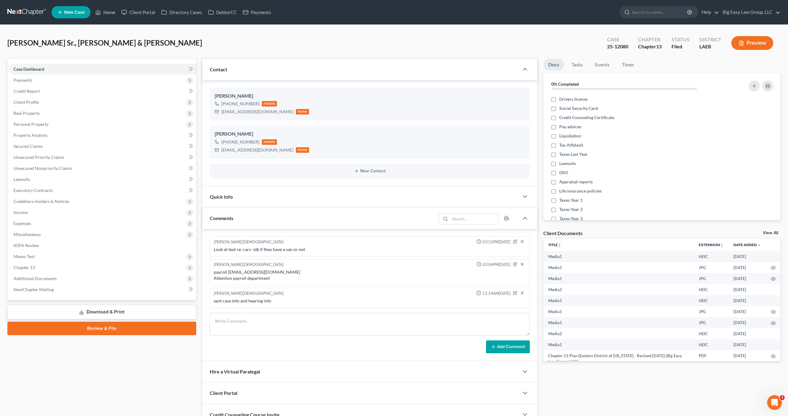
type input "[PERSON_NAME]- we turned in what we have. They should withdraw this."
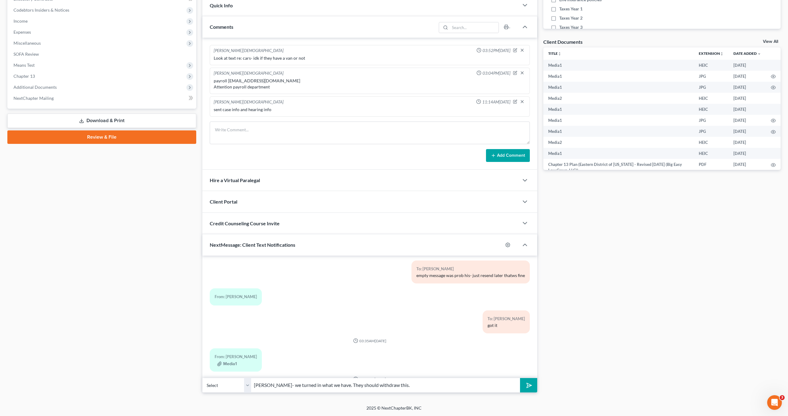
scroll to position [2538, 0]
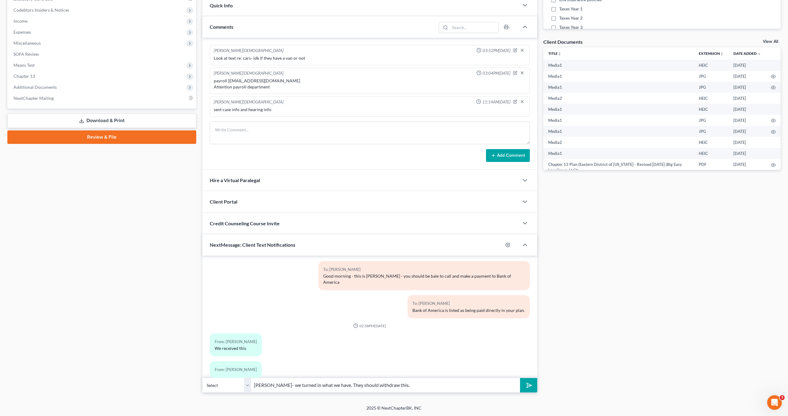
click at [530, 388] on icon "submit" at bounding box center [528, 386] width 6 height 6
click at [497, 388] on input "[PERSON_NAME]- we turned in what we have. They should withdraw this." at bounding box center [385, 385] width 269 height 15
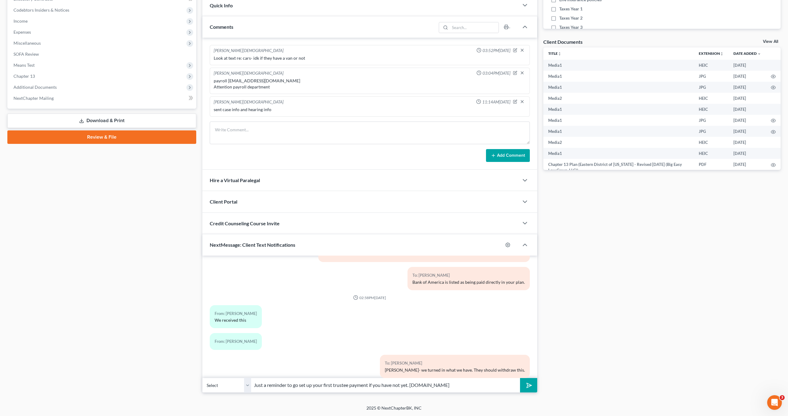
type input "Just a reminder to go set up your first trustee payment if you have not yet. [D…"
click at [520, 378] on button "submit" at bounding box center [528, 385] width 17 height 14
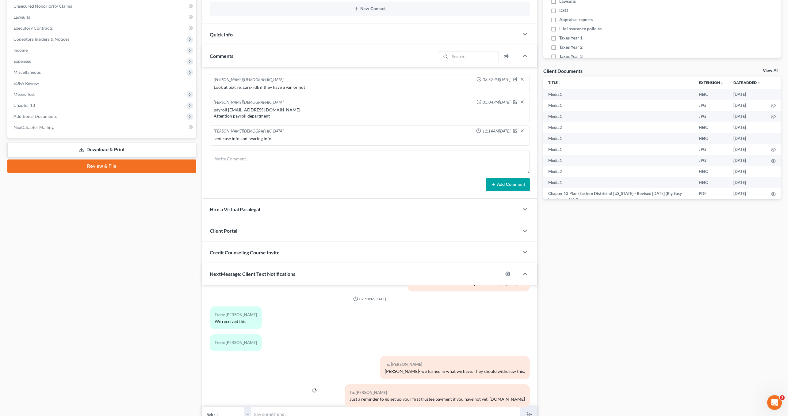
scroll to position [192, 0]
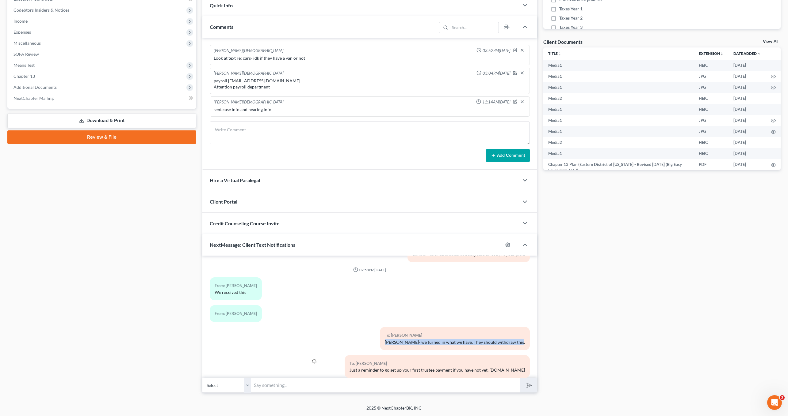
drag, startPoint x: 385, startPoint y: 329, endPoint x: 522, endPoint y: 338, distance: 138.2
click at [522, 338] on div "To: [PERSON_NAME] [PERSON_NAME]- we turned in what we have. They should withdra…" at bounding box center [423, 341] width 217 height 28
copy div "[PERSON_NAME]- we turned in what we have. They should withdraw this."
click at [242, 380] on select "Select [PHONE_NUMBER] - [PERSON_NAME] [PHONE_NUMBER] - [PERSON_NAME]" at bounding box center [226, 385] width 49 height 15
click at [202, 378] on select "Select [PHONE_NUMBER] - [PERSON_NAME] [PHONE_NUMBER] - [PERSON_NAME]" at bounding box center [226, 385] width 49 height 15
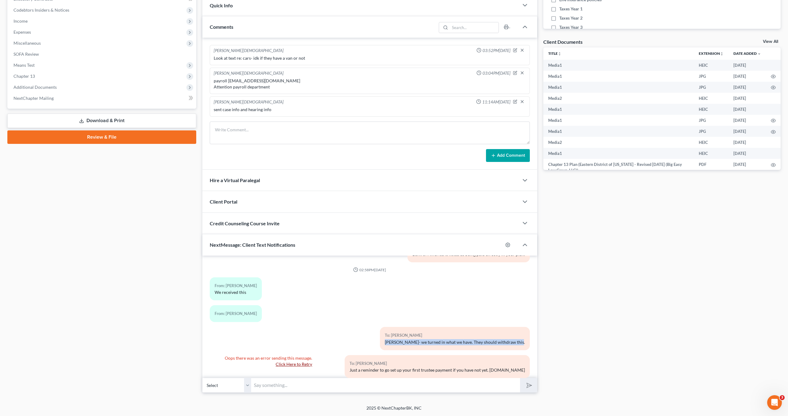
click at [289, 385] on input "text" at bounding box center [385, 385] width 269 height 15
click at [237, 387] on select "Select [PHONE_NUMBER] - [PERSON_NAME] [PHONE_NUMBER] - [PERSON_NAME]" at bounding box center [226, 385] width 49 height 15
select select "1"
click at [202, 378] on select "Select [PHONE_NUMBER] - [PERSON_NAME] [PHONE_NUMBER] - [PERSON_NAME]" at bounding box center [226, 385] width 49 height 15
click at [274, 386] on input "text" at bounding box center [385, 385] width 269 height 15
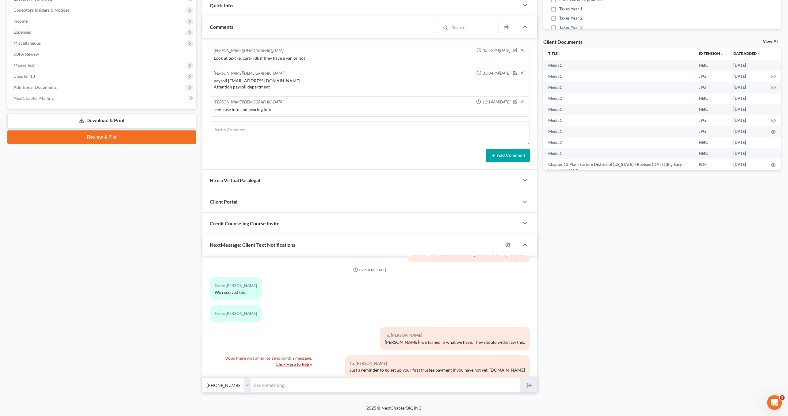
paste input "[PERSON_NAME]- we turned in what we have. They should withdraw this."
type input "[PERSON_NAME]- we turned in what we have. They should withdraw this."
click at [527, 388] on icon "submit" at bounding box center [527, 386] width 9 height 9
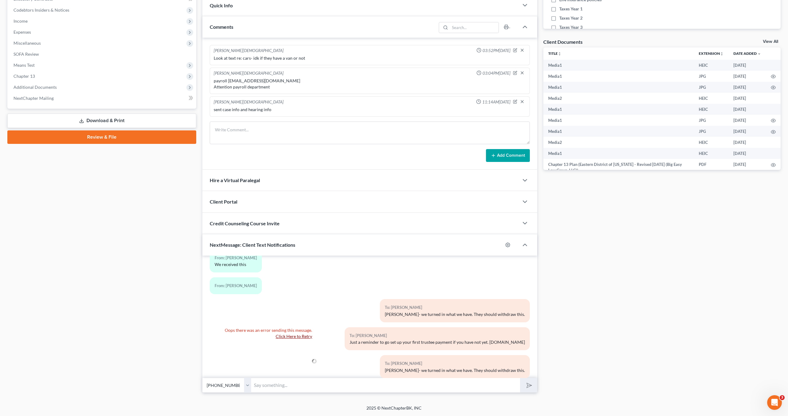
drag, startPoint x: 354, startPoint y: 328, endPoint x: 522, endPoint y: 332, distance: 168.9
click at [531, 334] on div "02:18PM[DATE] To: [PERSON_NAME] [PERSON_NAME]: This is [PERSON_NAME] at Big Eas…" at bounding box center [369, 317] width 335 height 123
copy div "Just a reminder to go set up your first trustee payment if you have not yet. [D…"
click at [234, 385] on select "Select [PHONE_NUMBER] - [PERSON_NAME] [PHONE_NUMBER] - [PERSON_NAME]" at bounding box center [226, 385] width 49 height 15
click at [202, 378] on select "Select [PHONE_NUMBER] - [PERSON_NAME] [PHONE_NUMBER] - [PERSON_NAME]" at bounding box center [226, 385] width 49 height 15
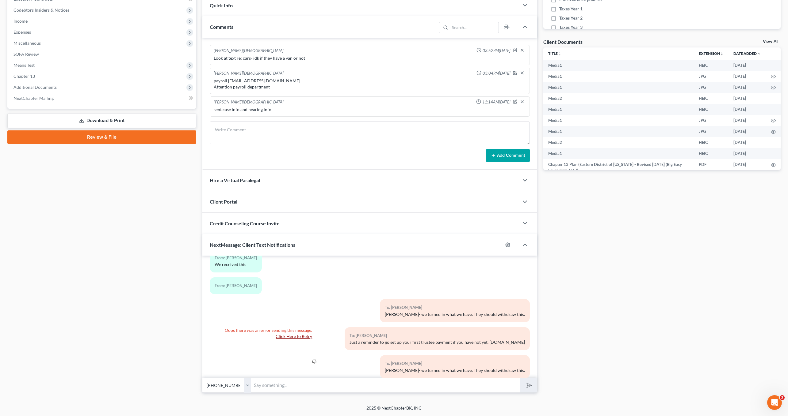
drag, startPoint x: 234, startPoint y: 385, endPoint x: 271, endPoint y: 385, distance: 36.8
click at [271, 385] on input "text" at bounding box center [385, 385] width 269 height 15
paste input "Just a reminder to go set up your first trustee payment if you have not yet. [D…"
type input "Just a reminder to go set up your first trustee payment if you have not yet. [D…"
click at [525, 391] on button "submit" at bounding box center [528, 385] width 17 height 14
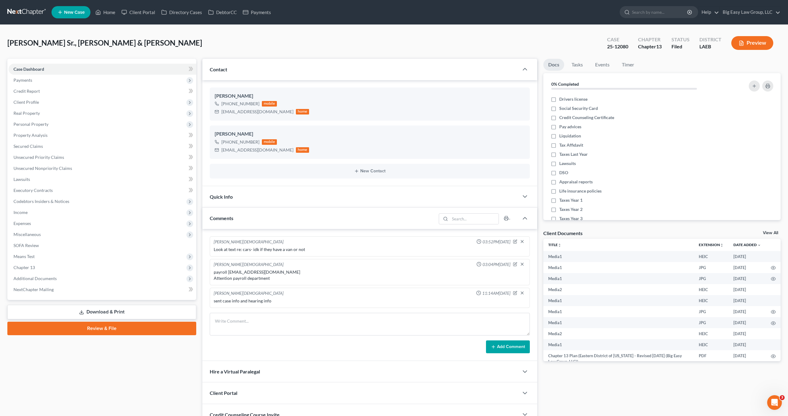
scroll to position [2684, 0]
click at [113, 15] on link "Home" at bounding box center [105, 12] width 26 height 11
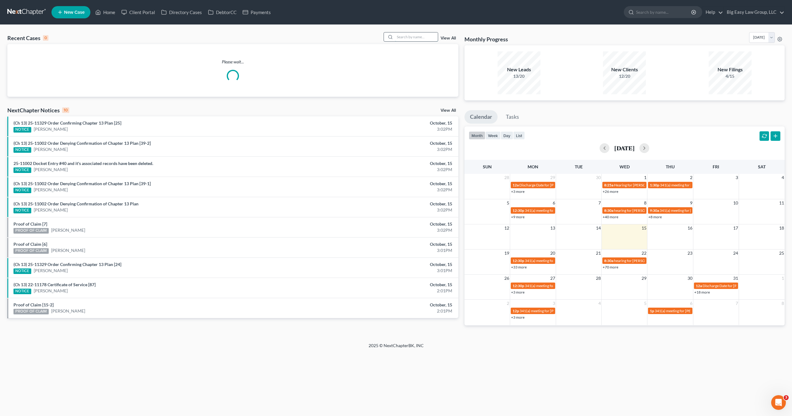
click at [420, 36] on input "search" at bounding box center [416, 36] width 43 height 9
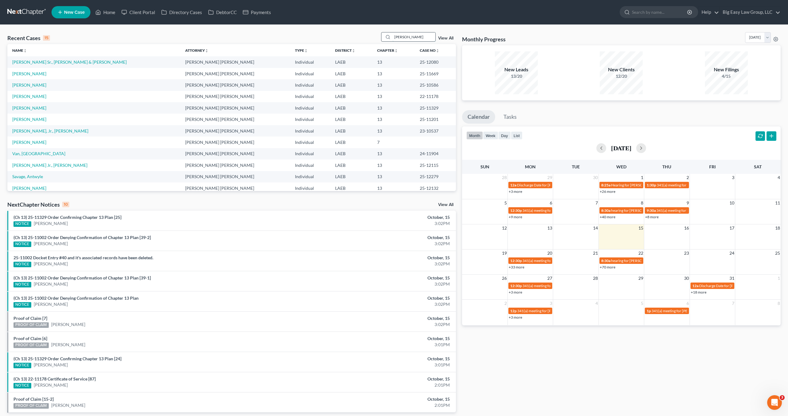
type input "[PERSON_NAME]"
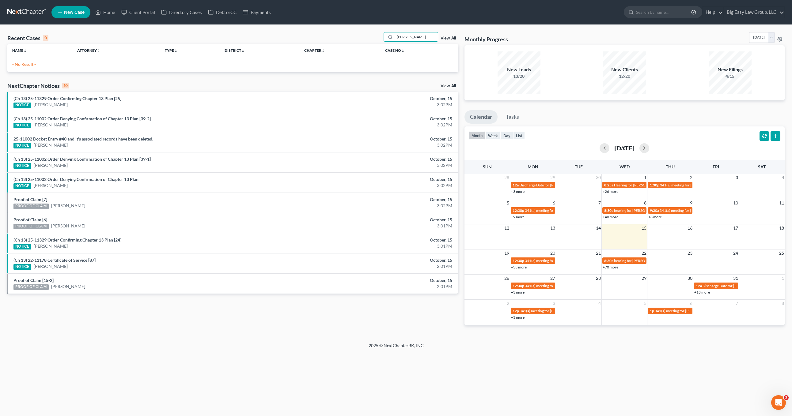
click at [448, 39] on link "View All" at bounding box center [448, 38] width 15 height 4
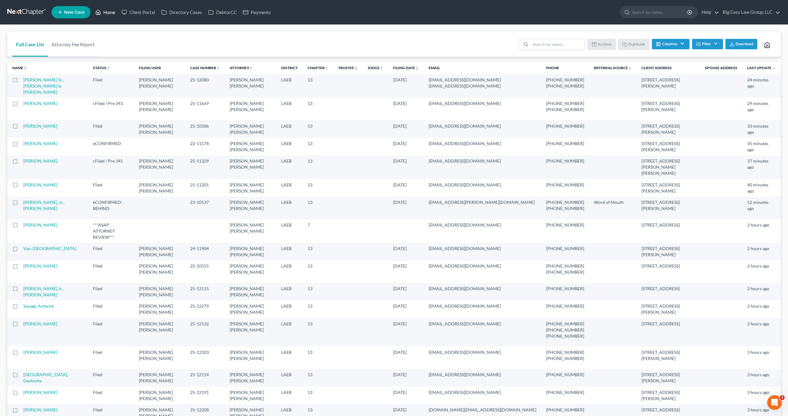
click at [105, 15] on link "Home" at bounding box center [105, 12] width 26 height 11
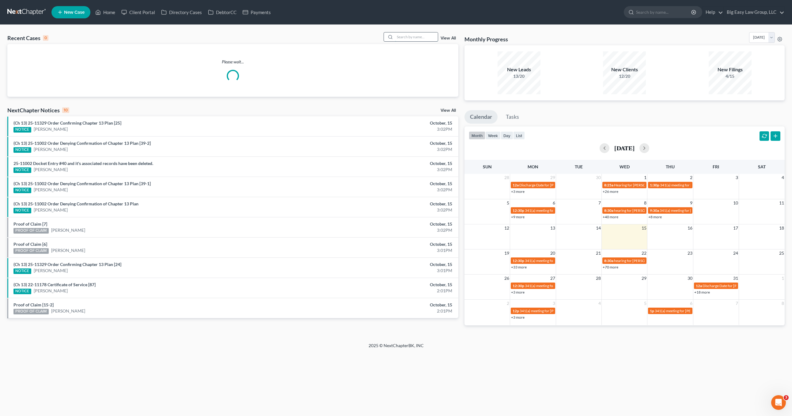
click at [401, 34] on input "search" at bounding box center [416, 36] width 43 height 9
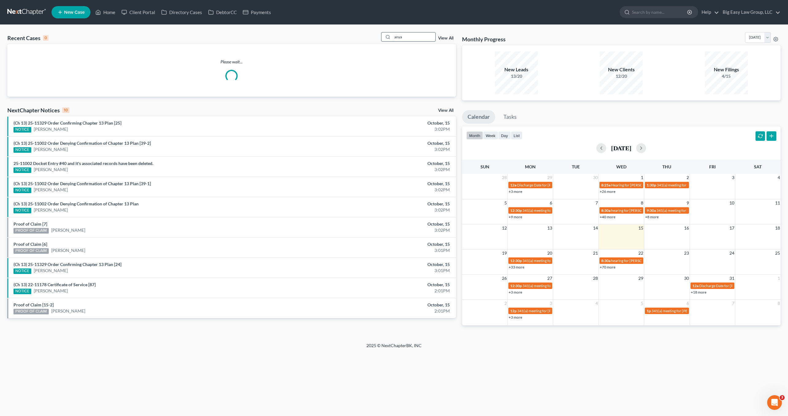
type input "anya"
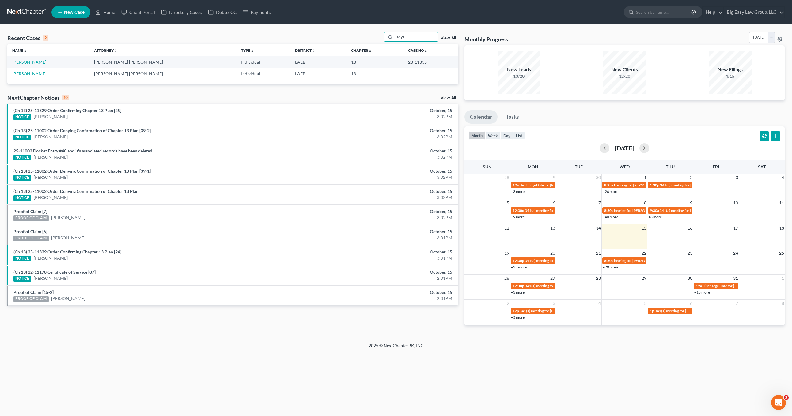
click at [24, 64] on link "[PERSON_NAME]" at bounding box center [29, 61] width 34 height 5
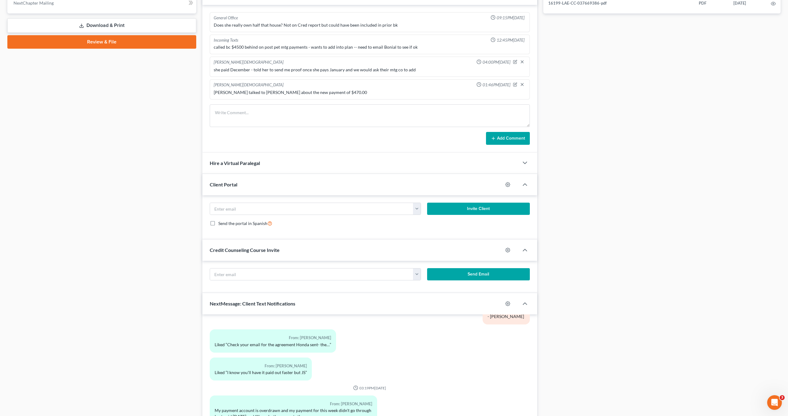
scroll to position [346, 0]
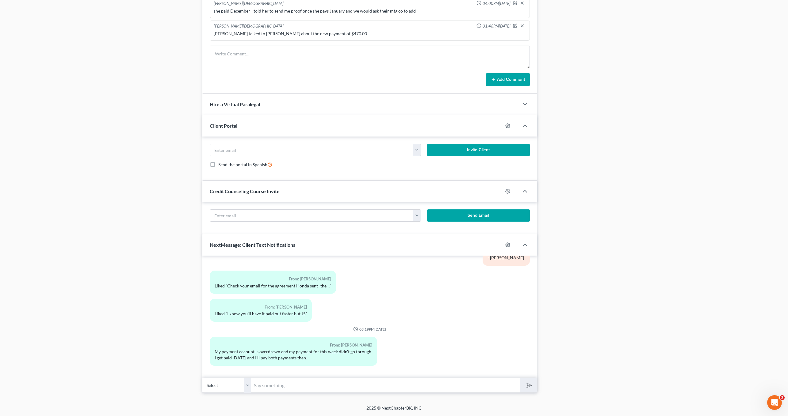
click at [275, 395] on div "Petition Navigation Case Dashboard Payments Invoices Payments Payments Credit R…" at bounding box center [393, 55] width 773 height 685
click at [278, 391] on input "text" at bounding box center [385, 385] width 269 height 15
drag, startPoint x: 273, startPoint y: 387, endPoint x: 276, endPoint y: 386, distance: 3.3
click at [273, 387] on input "That's alroght [PERSON_NAME]" at bounding box center [385, 385] width 269 height 15
click at [368, 389] on input "That's alright [PERSON_NAME]" at bounding box center [385, 385] width 269 height 15
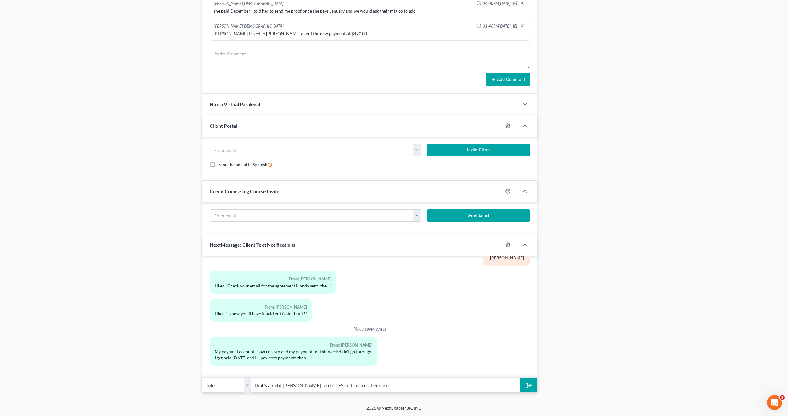
type input "That's alright [PERSON_NAME]- go to TFS and just reschedule it"
click at [520, 378] on button "submit" at bounding box center [528, 385] width 17 height 14
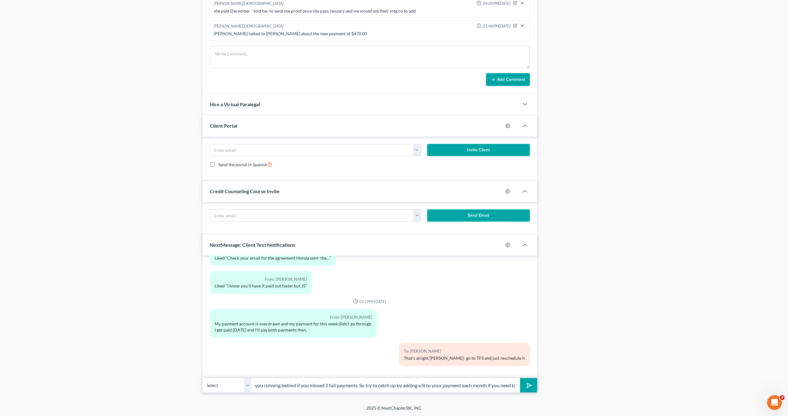
scroll to position [0, 60]
type input "The trustee would only see you running behind if you missed 2 full payments. So…"
click at [520, 378] on button "submit" at bounding box center [528, 385] width 17 height 14
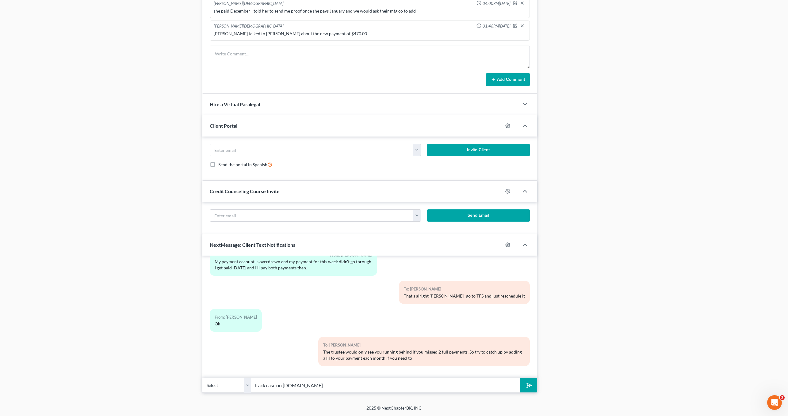
type input "Track case on [DOMAIN_NAME]"
click at [520, 378] on button "submit" at bounding box center [528, 385] width 17 height 14
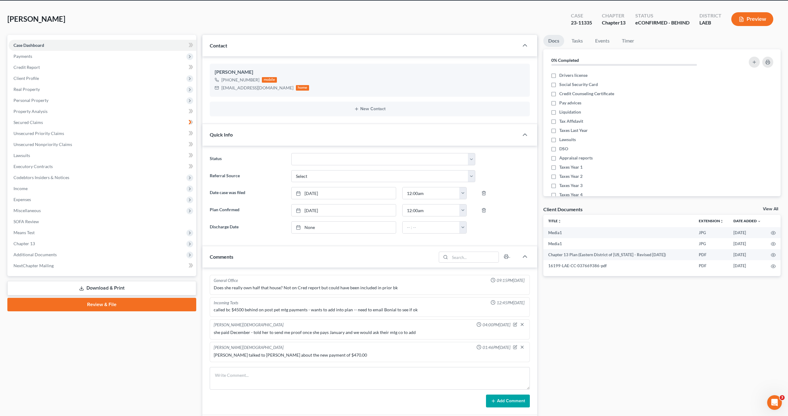
scroll to position [0, 0]
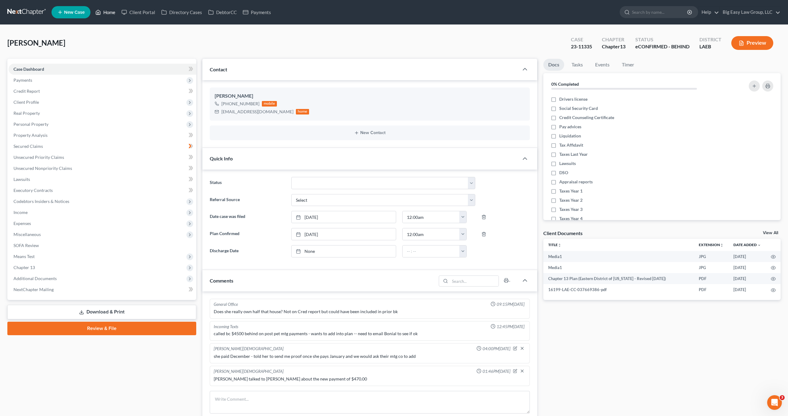
click at [104, 16] on link "Home" at bounding box center [105, 12] width 26 height 11
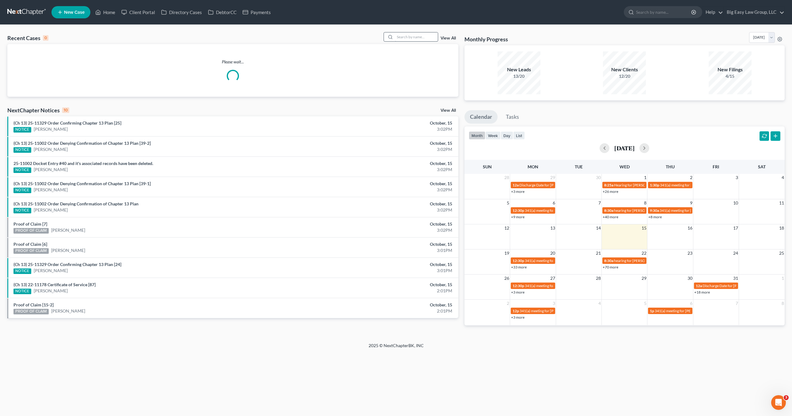
drag, startPoint x: 415, startPoint y: 44, endPoint x: 415, endPoint y: 40, distance: 4.0
click at [415, 44] on div "Please wait..." at bounding box center [232, 70] width 451 height 53
click at [415, 40] on input "search" at bounding box center [416, 36] width 43 height 9
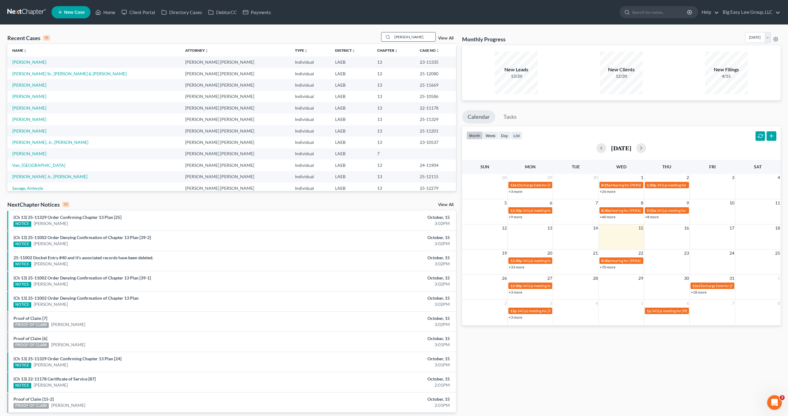
type input "[PERSON_NAME]"
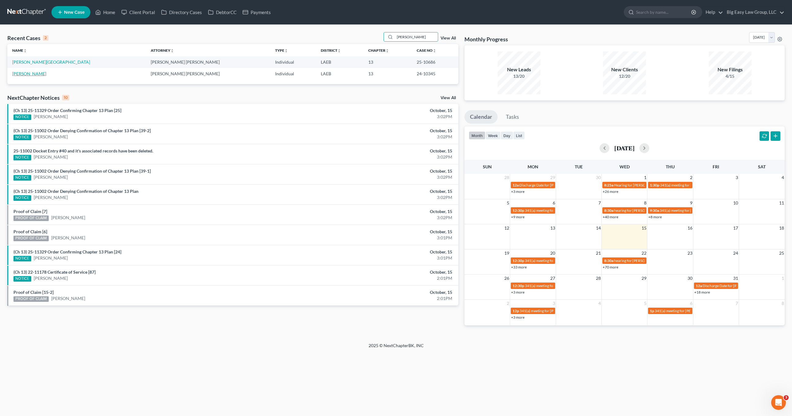
click at [29, 74] on link "[PERSON_NAME]" at bounding box center [29, 73] width 34 height 5
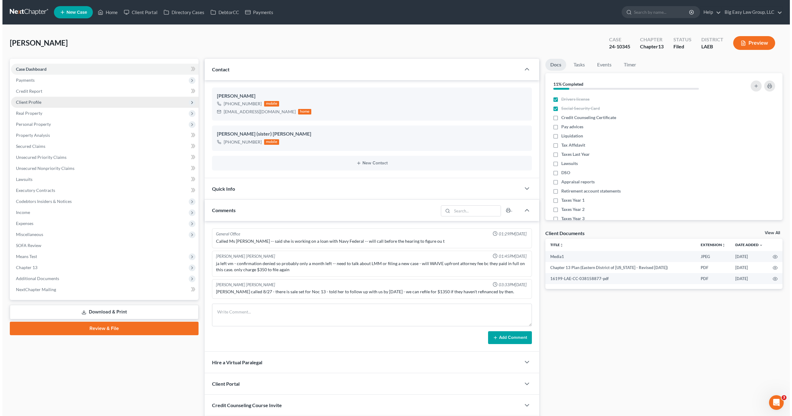
scroll to position [494, 0]
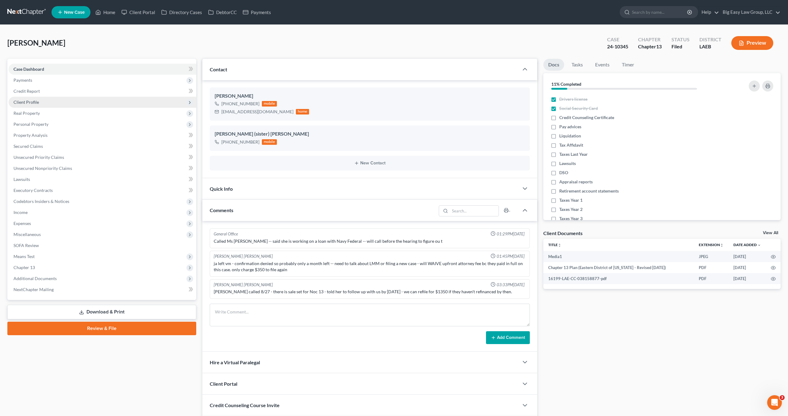
drag, startPoint x: 32, startPoint y: 101, endPoint x: 57, endPoint y: 105, distance: 25.2
click at [32, 101] on span "Client Profile" at bounding box center [25, 102] width 25 height 5
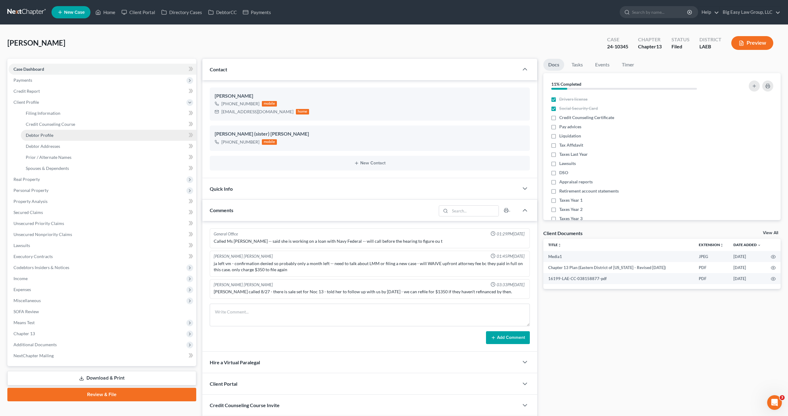
click at [41, 135] on span "Debtor Profile" at bounding box center [40, 135] width 28 height 5
select select "0"
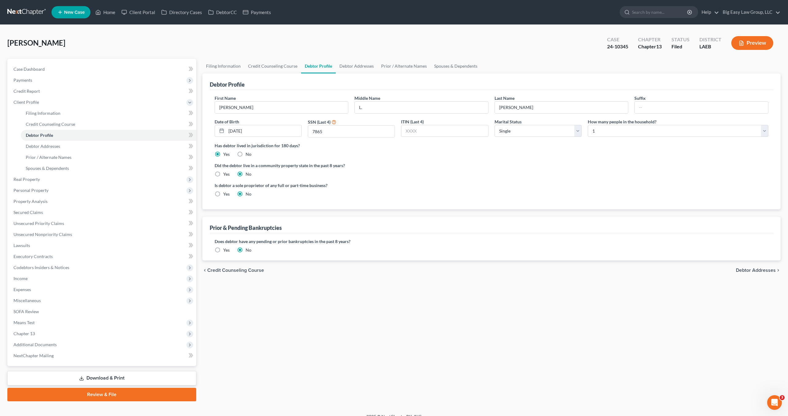
radio input "true"
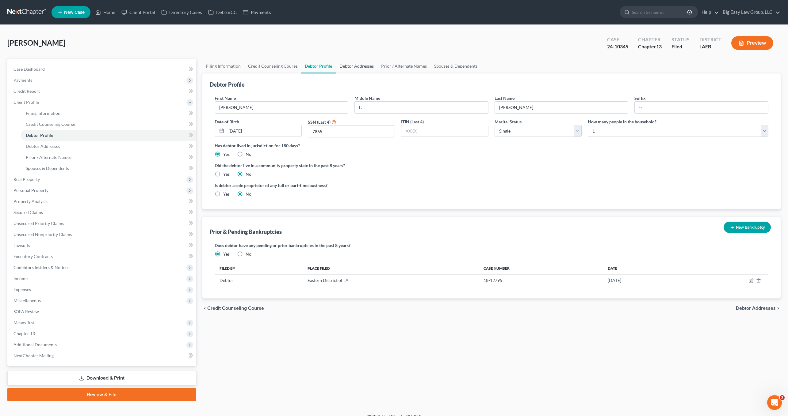
drag, startPoint x: 356, startPoint y: 72, endPoint x: 363, endPoint y: 68, distance: 8.4
click at [356, 72] on link "Debtor Addresses" at bounding box center [357, 66] width 42 height 15
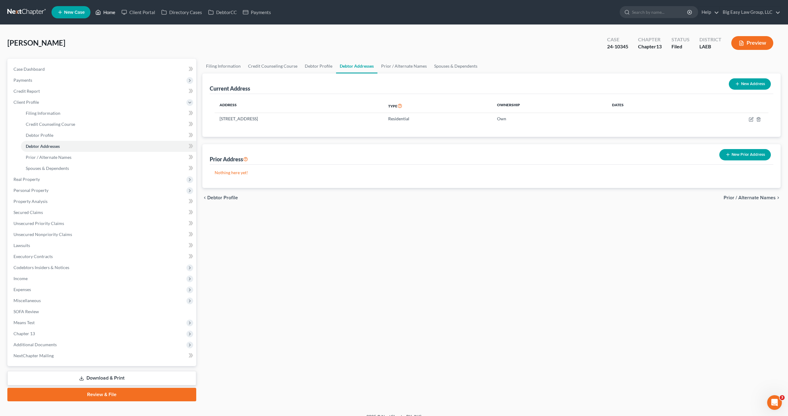
click at [115, 8] on link "Home" at bounding box center [105, 12] width 26 height 11
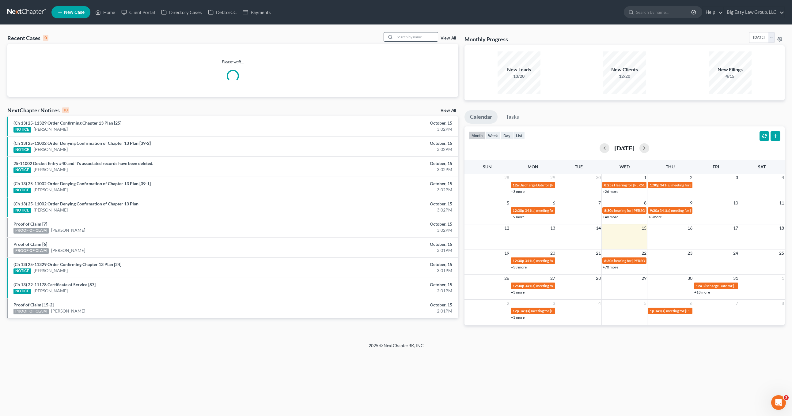
click at [432, 37] on input "search" at bounding box center [416, 36] width 43 height 9
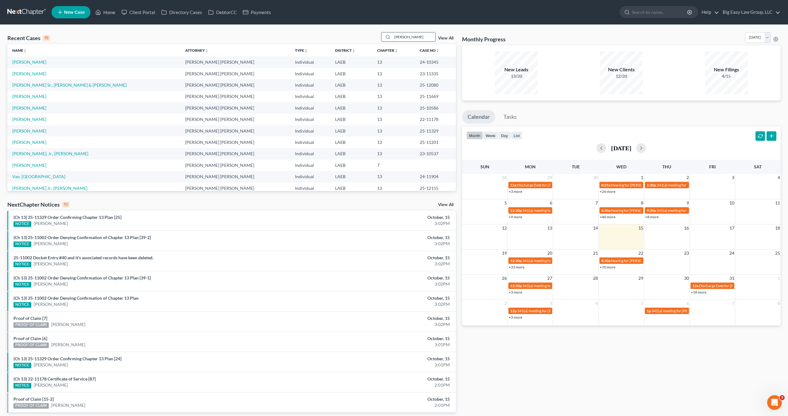
type input "[PERSON_NAME]"
